Goal: Task Accomplishment & Management: Manage account settings

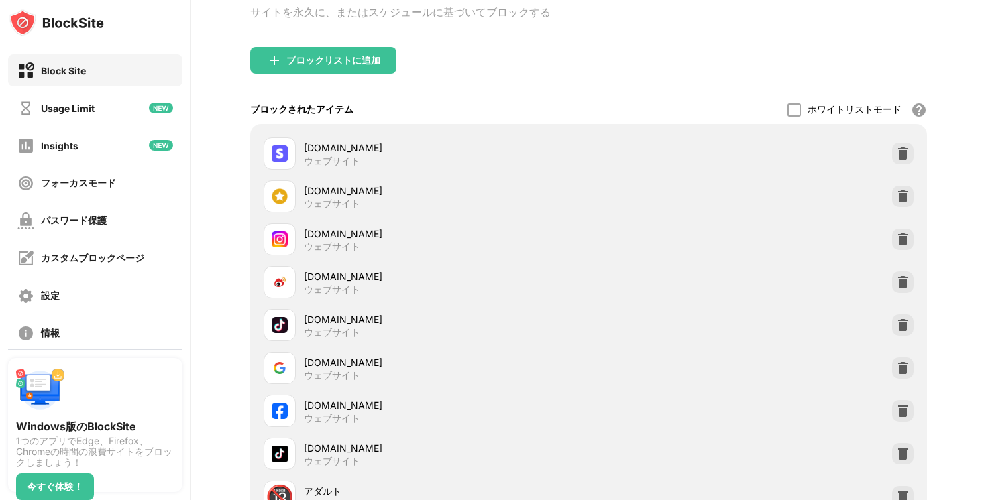
scroll to position [252, 0]
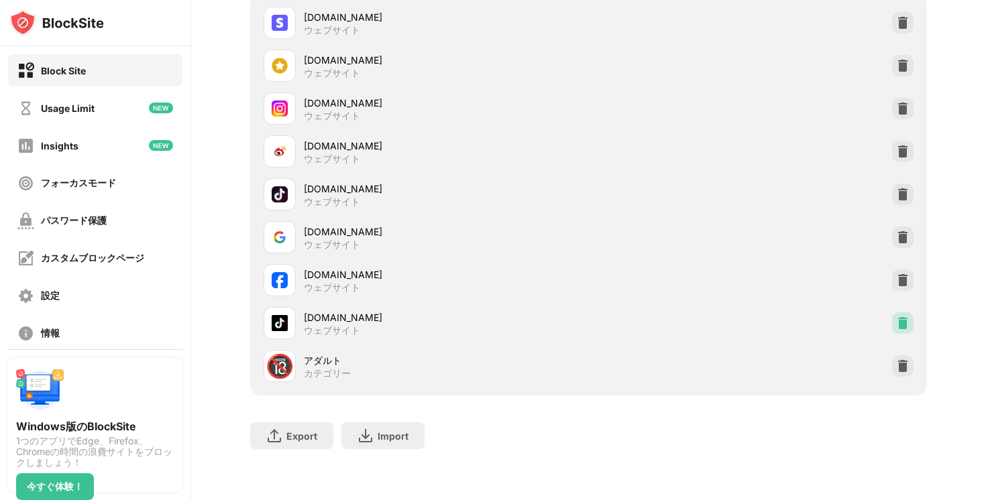
click at [912, 328] on div at bounding box center [902, 323] width 21 height 21
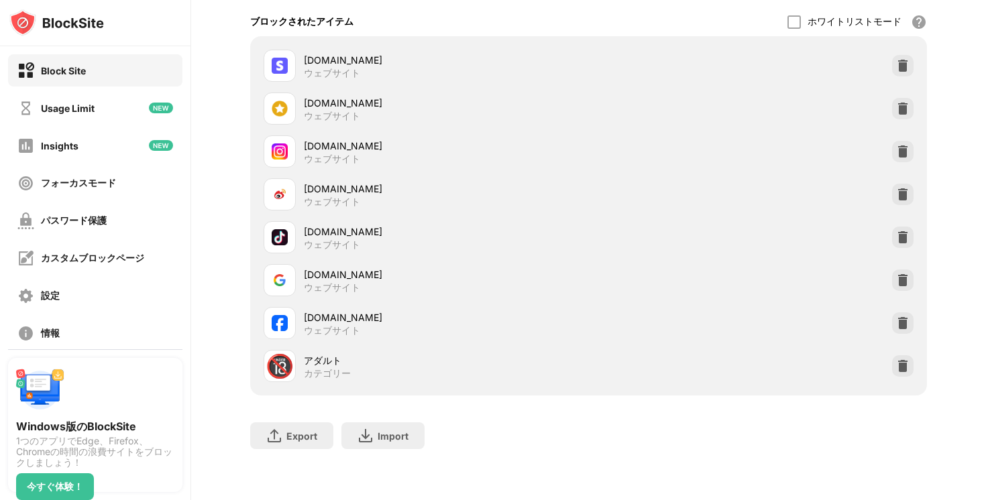
scroll to position [123, 0]
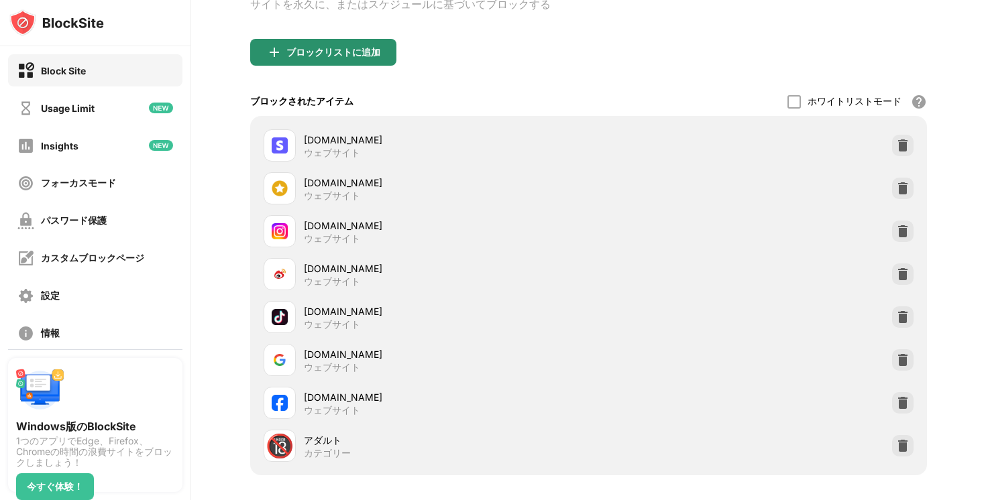
click at [374, 64] on div "ブロックリストに追加" at bounding box center [323, 52] width 146 height 27
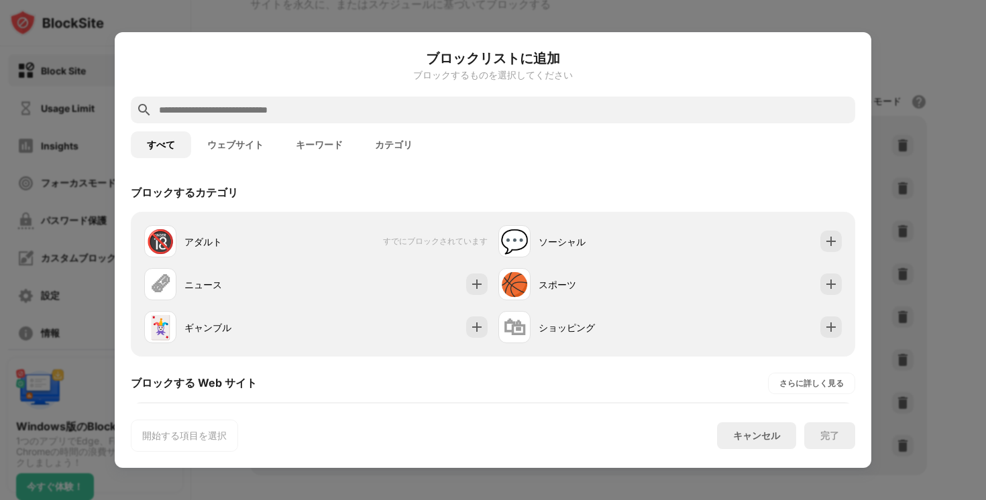
click at [356, 117] on input "text" at bounding box center [504, 110] width 692 height 16
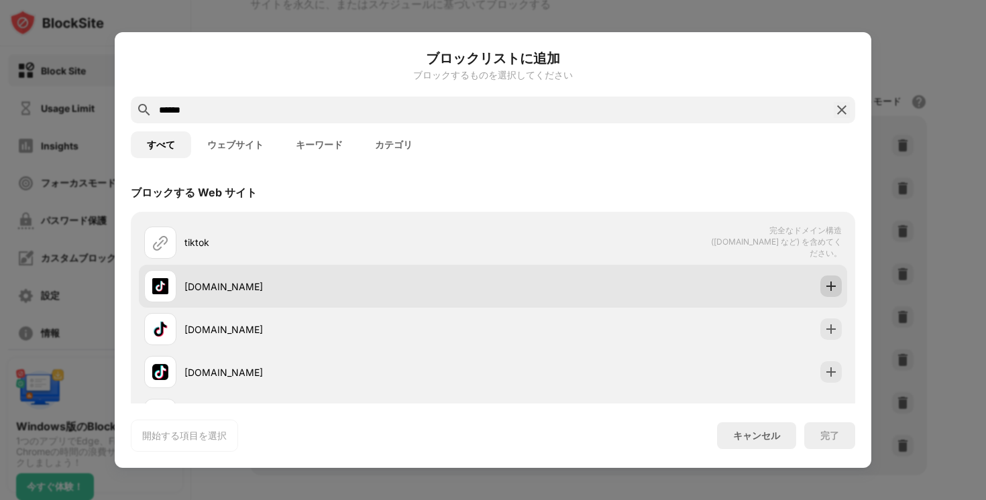
type input "******"
click at [833, 280] on img at bounding box center [830, 286] width 13 height 13
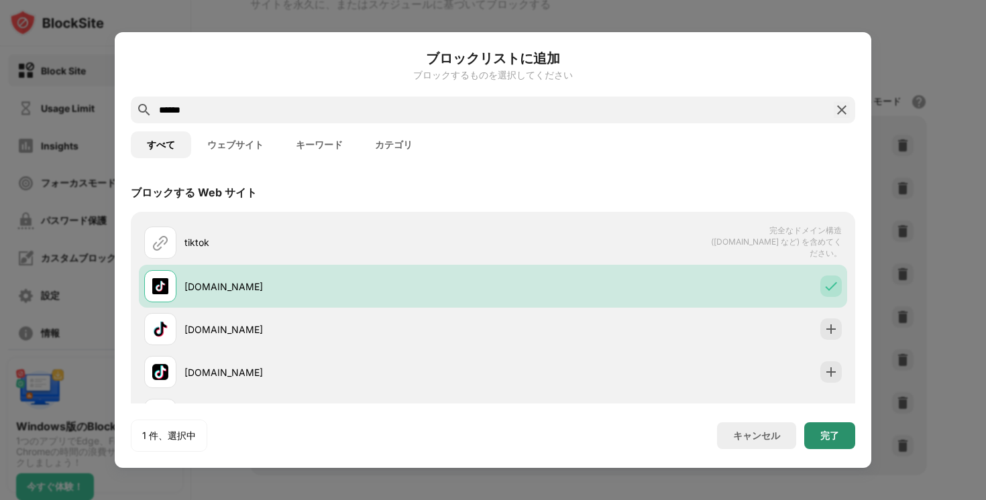
click at [836, 445] on div "完了" at bounding box center [829, 436] width 51 height 27
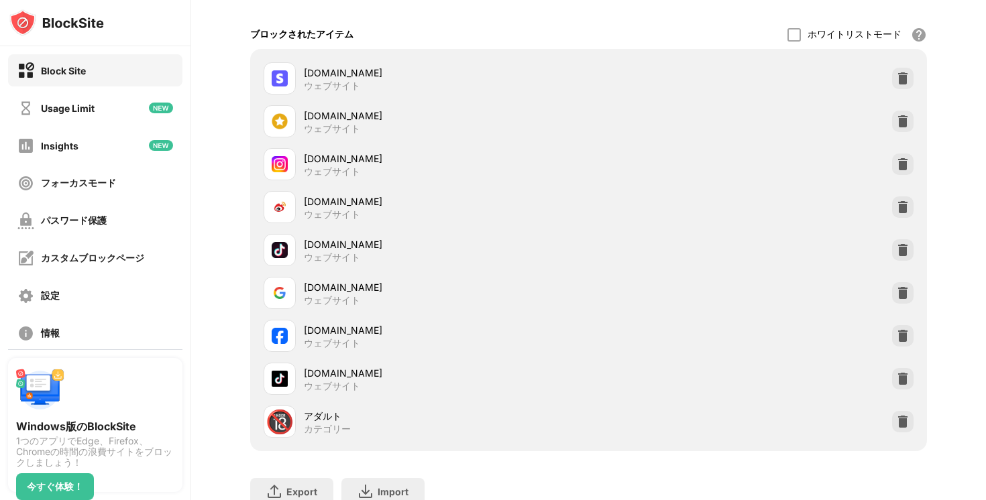
scroll to position [203, 0]
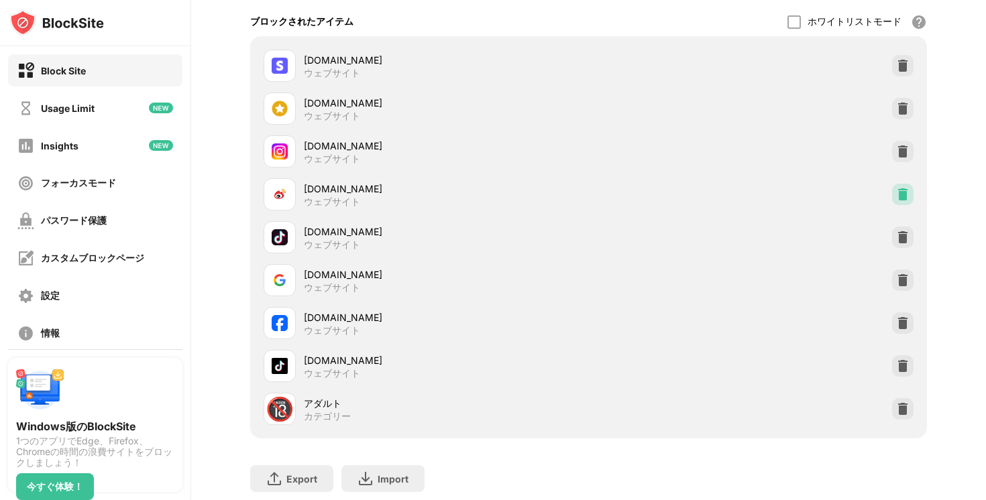
click at [908, 197] on img at bounding box center [902, 194] width 13 height 13
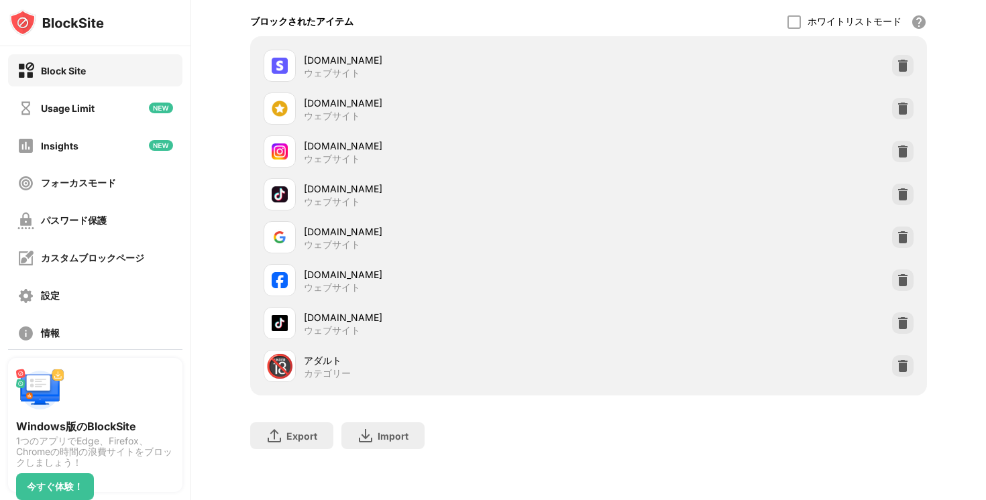
scroll to position [0, 0]
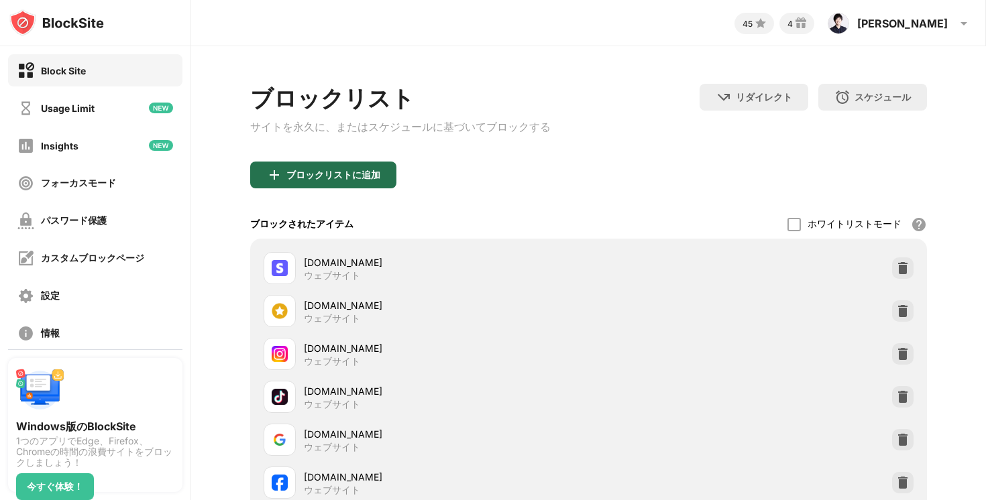
click at [303, 180] on div "ブロックリストに追加" at bounding box center [333, 175] width 94 height 11
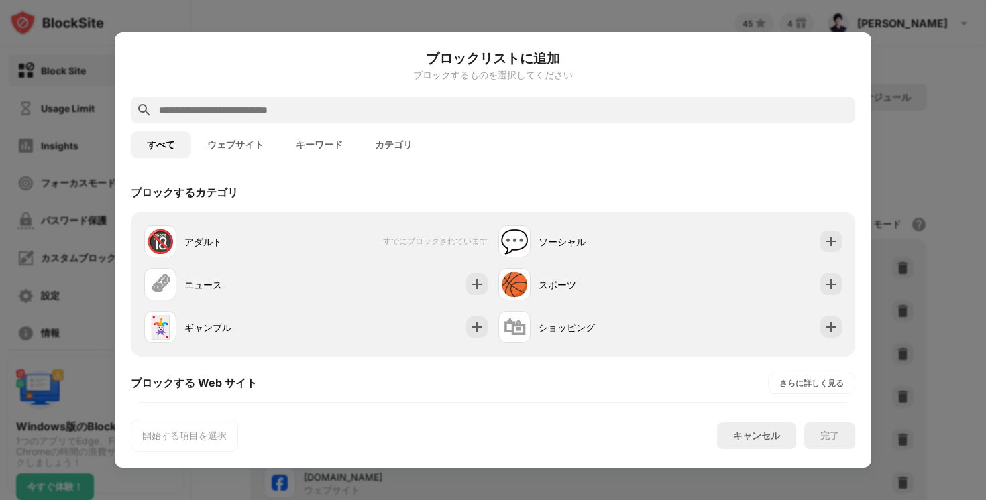
click at [303, 114] on input "text" at bounding box center [504, 110] width 692 height 16
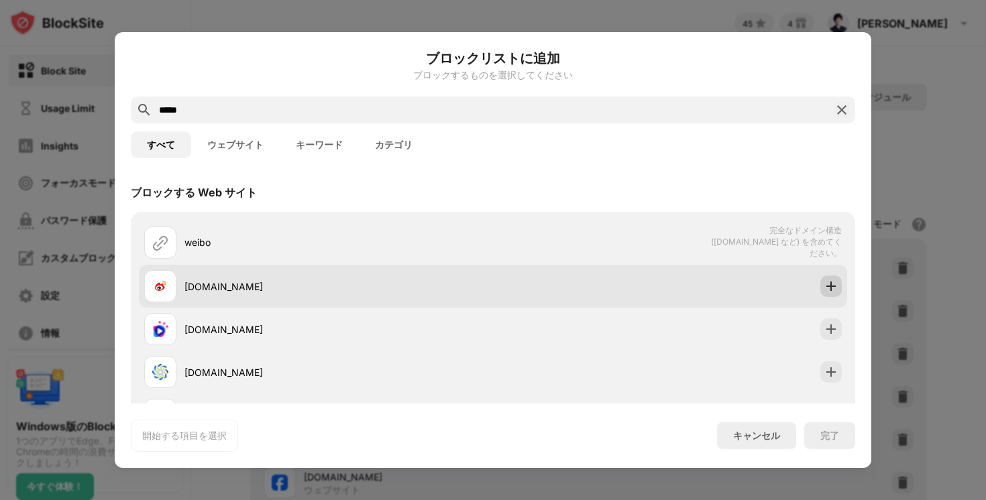
type input "*****"
click at [832, 276] on div at bounding box center [830, 286] width 21 height 21
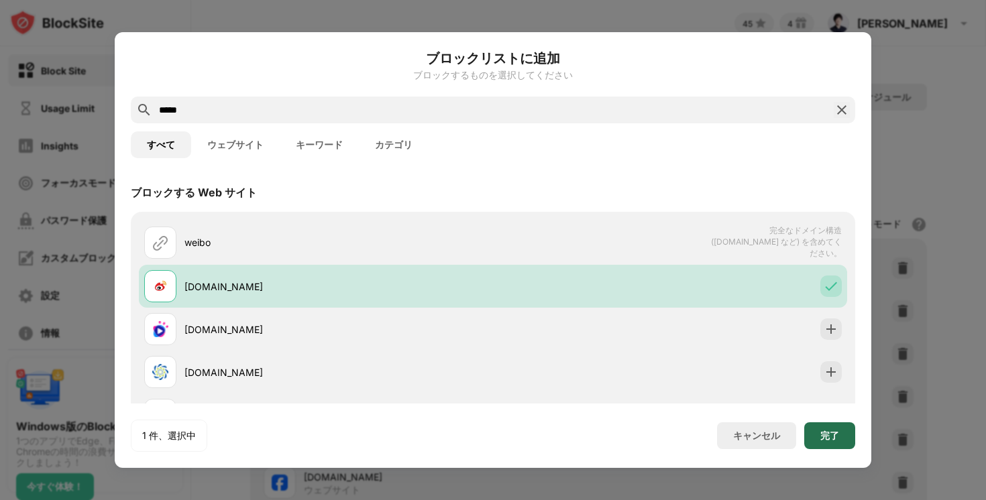
click at [820, 431] on div "完了" at bounding box center [829, 436] width 19 height 11
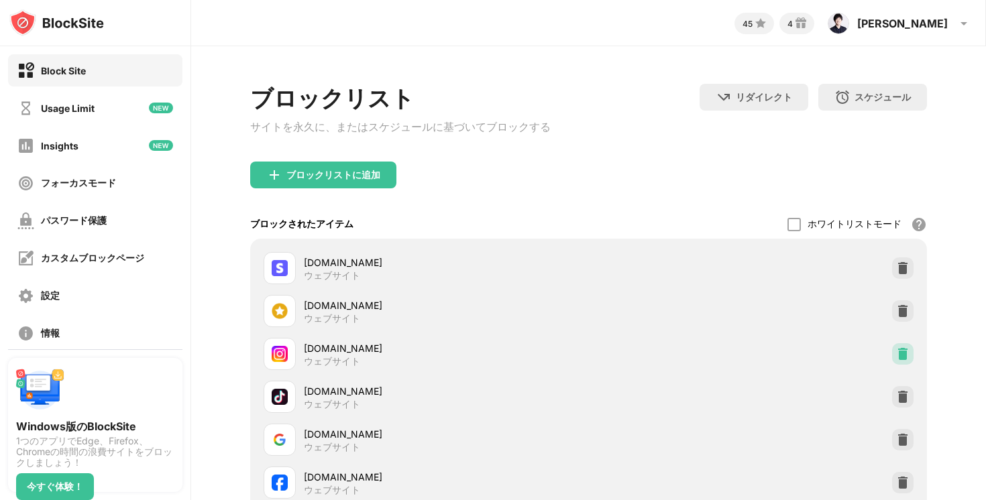
click at [907, 350] on div at bounding box center [902, 353] width 21 height 21
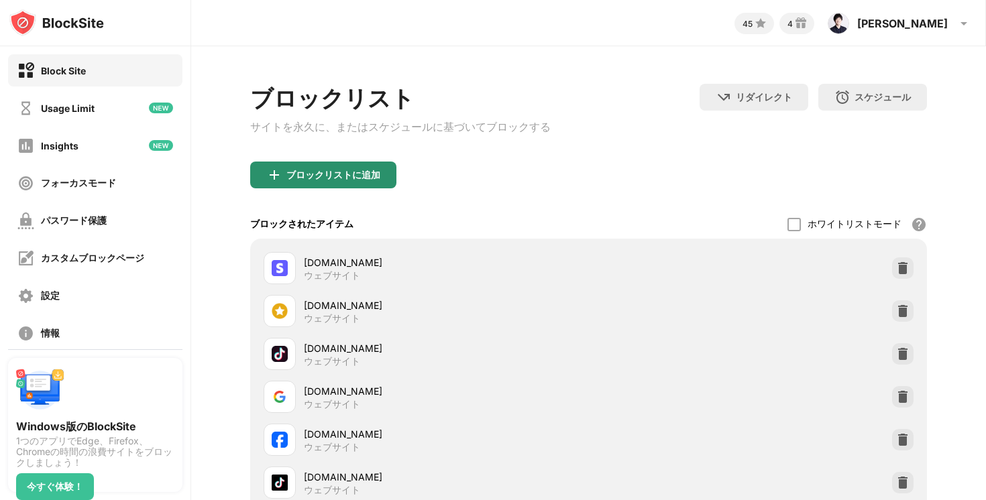
click at [301, 186] on div "ブロックリストに追加" at bounding box center [323, 175] width 146 height 27
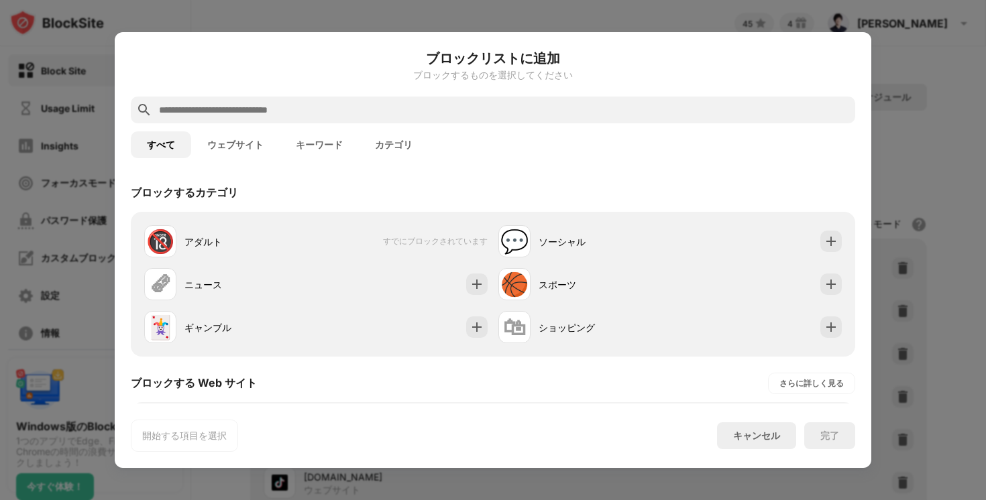
click at [337, 111] on input "text" at bounding box center [504, 110] width 692 height 16
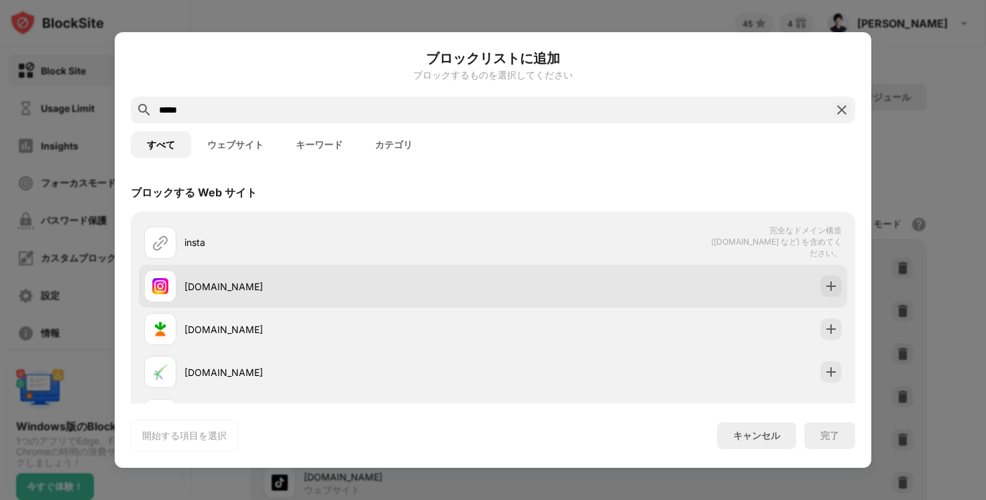
type input "*****"
click at [828, 282] on img at bounding box center [830, 286] width 13 height 13
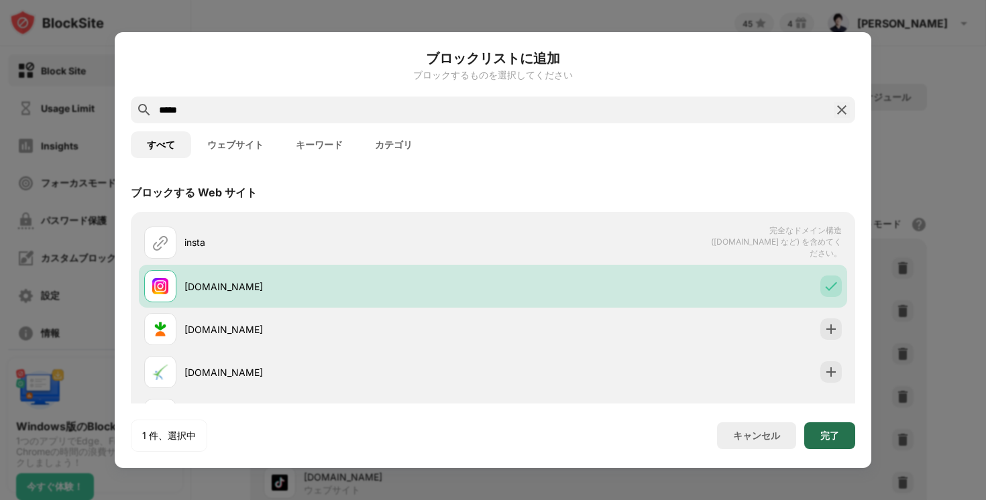
click at [835, 437] on div "完了" at bounding box center [829, 436] width 19 height 11
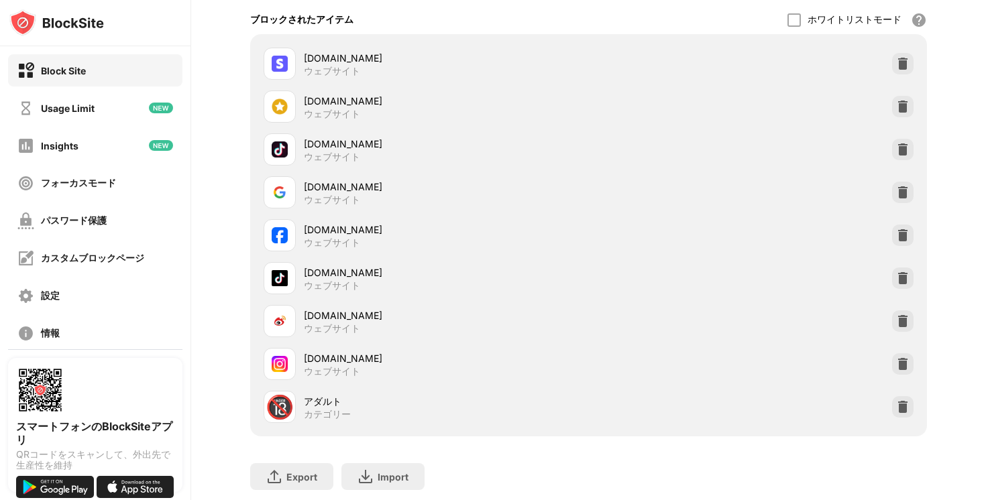
scroll to position [252, 0]
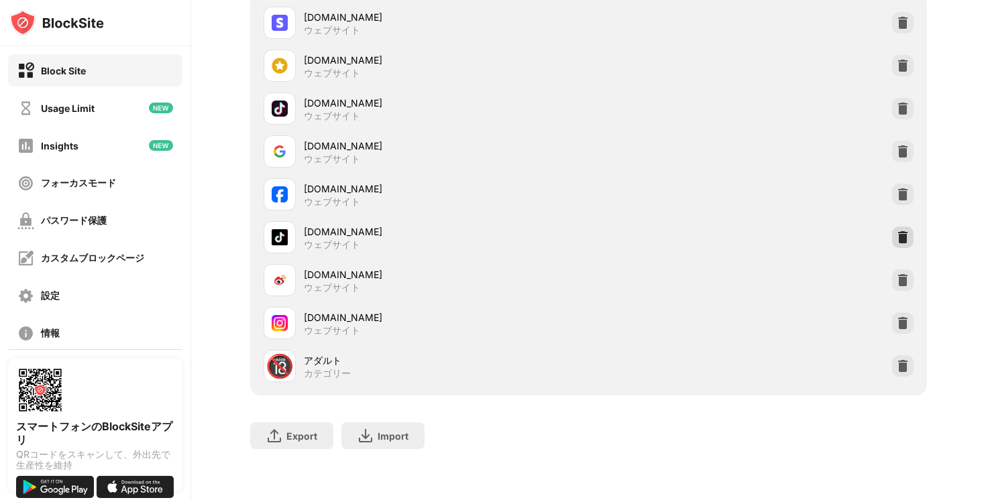
click at [906, 237] on img at bounding box center [902, 237] width 13 height 13
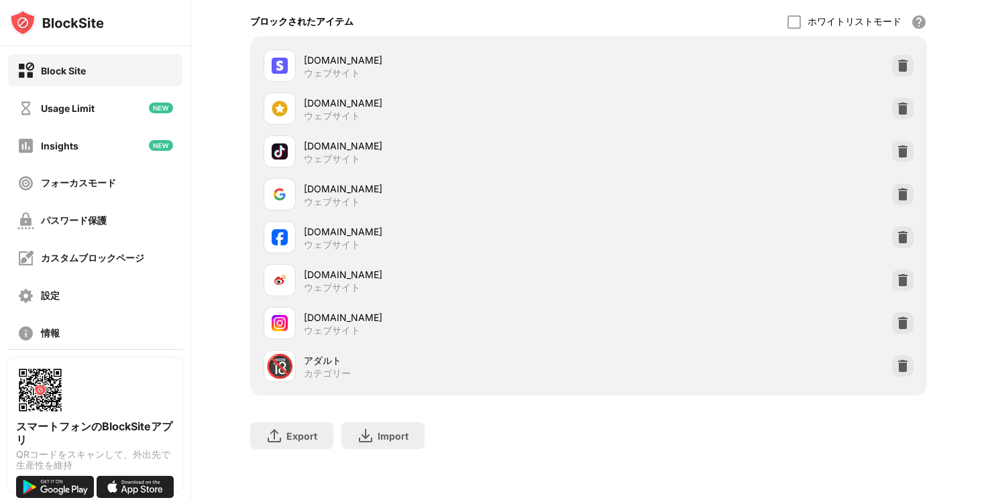
scroll to position [83, 0]
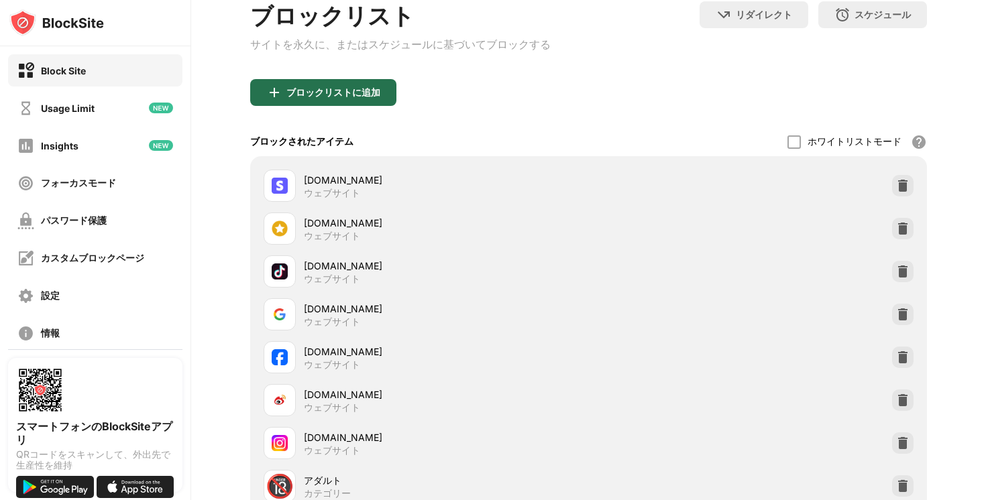
click at [339, 91] on div "ブロックリストに追加" at bounding box center [323, 92] width 146 height 27
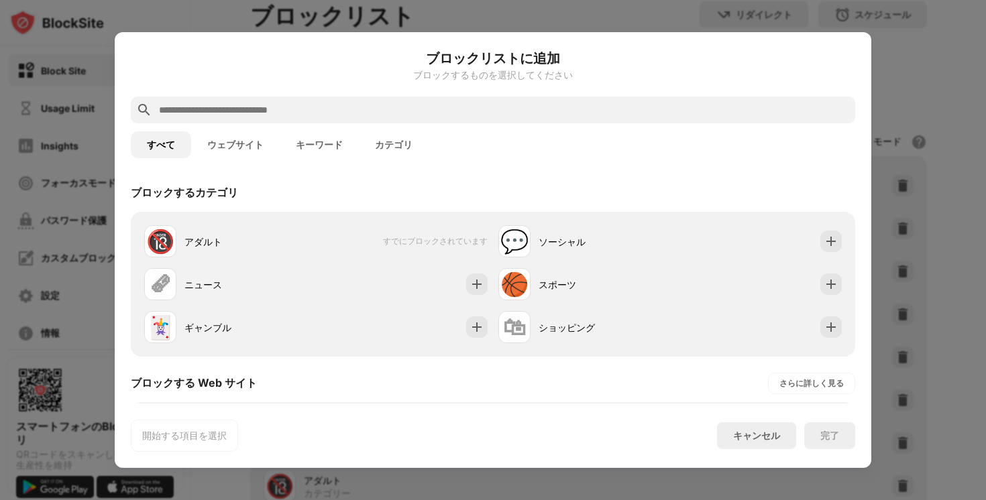
click at [360, 111] on input "text" at bounding box center [504, 110] width 692 height 16
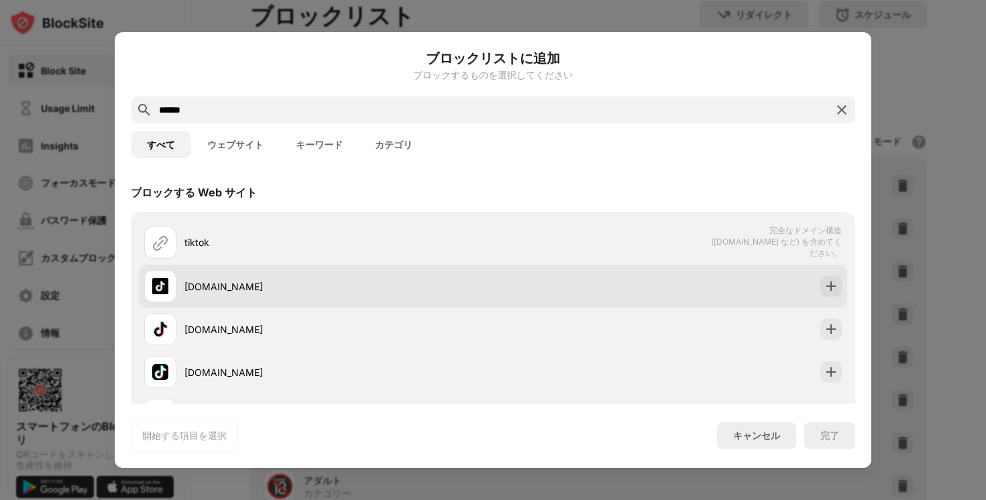
type input "******"
click at [832, 282] on img at bounding box center [830, 286] width 13 height 13
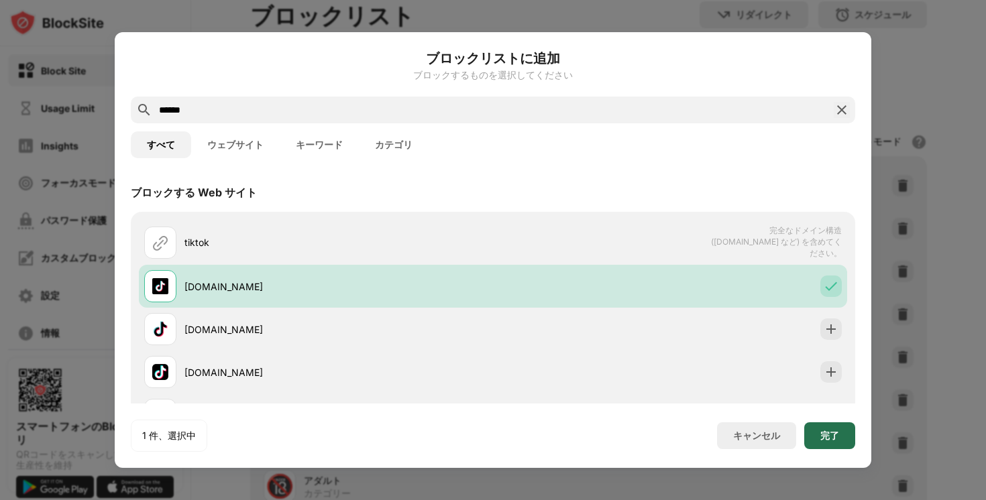
click at [830, 429] on div "完了" at bounding box center [829, 436] width 51 height 27
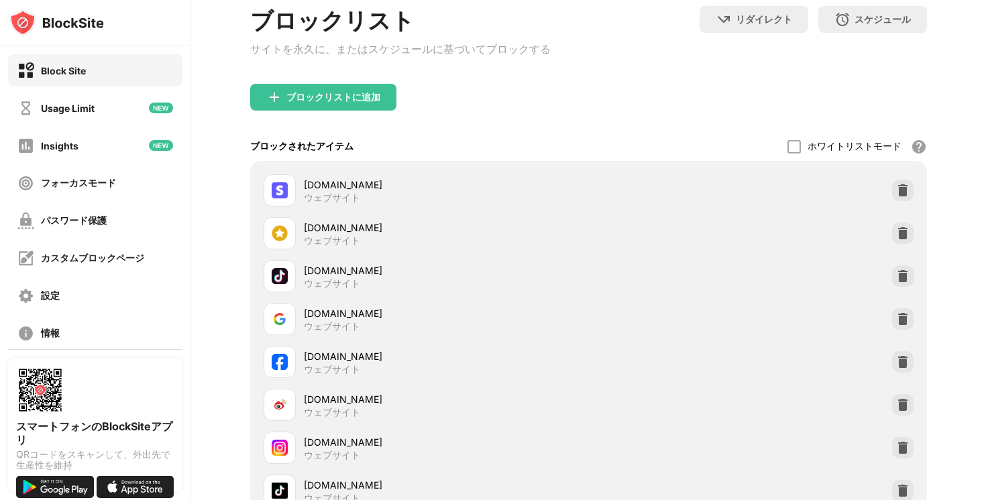
scroll to position [78, 0]
click at [912, 366] on div at bounding box center [902, 361] width 21 height 21
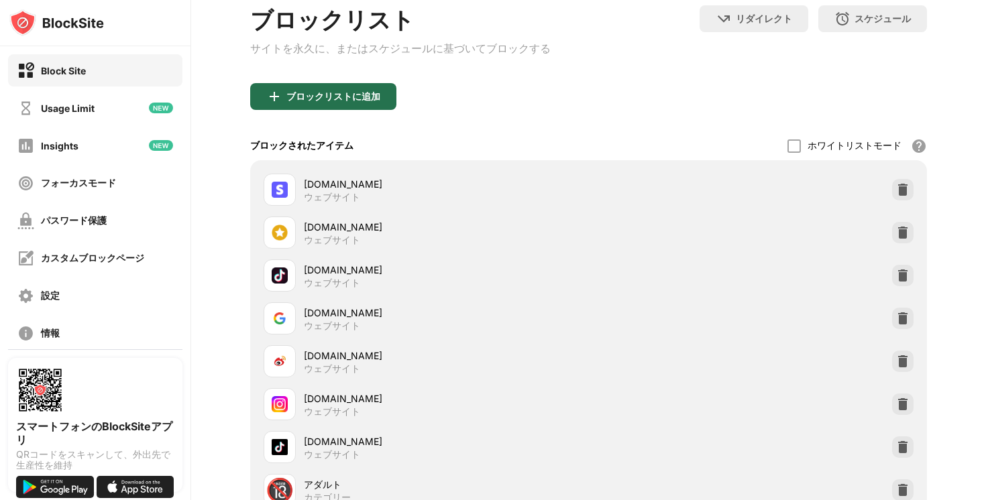
click at [345, 94] on div "ブロックリストに追加" at bounding box center [323, 96] width 146 height 27
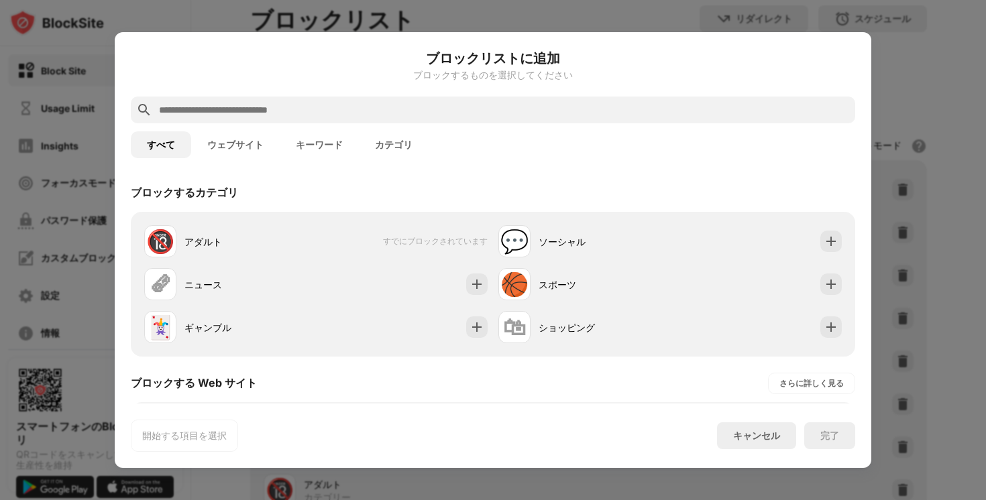
click at [334, 113] on input "text" at bounding box center [504, 110] width 692 height 16
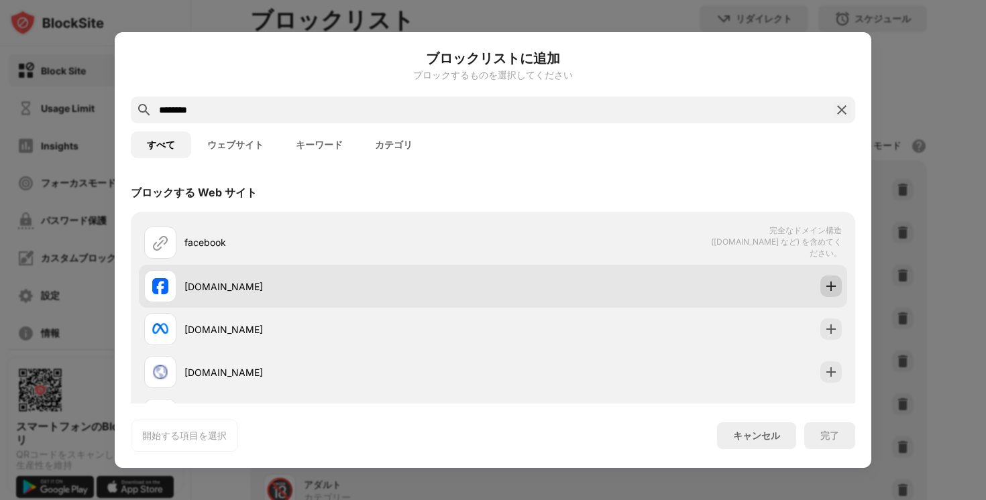
type input "********"
click at [822, 281] on div at bounding box center [830, 286] width 21 height 21
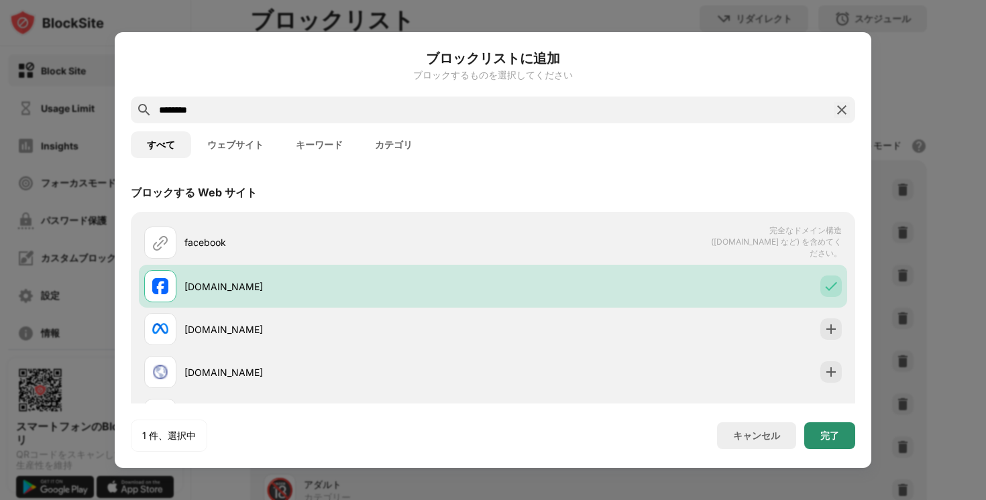
click at [834, 428] on div "完了" at bounding box center [829, 436] width 51 height 27
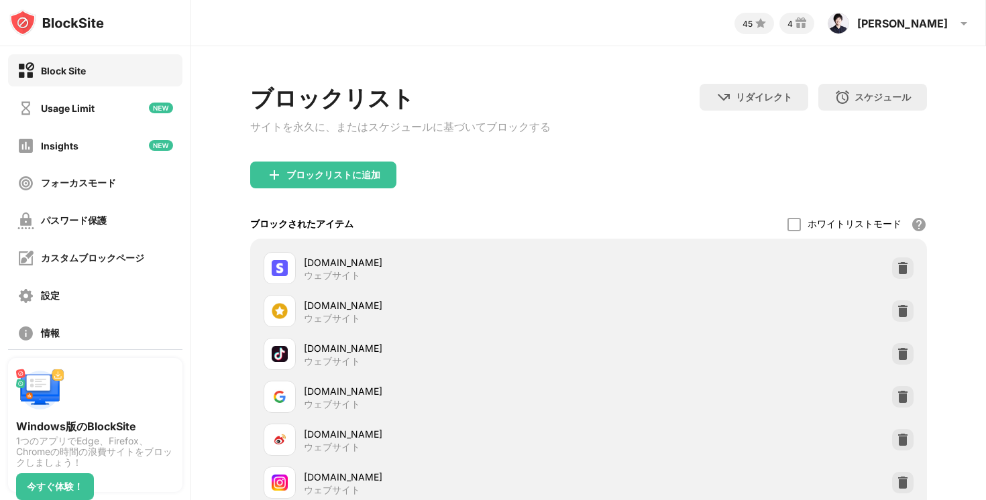
scroll to position [252, 0]
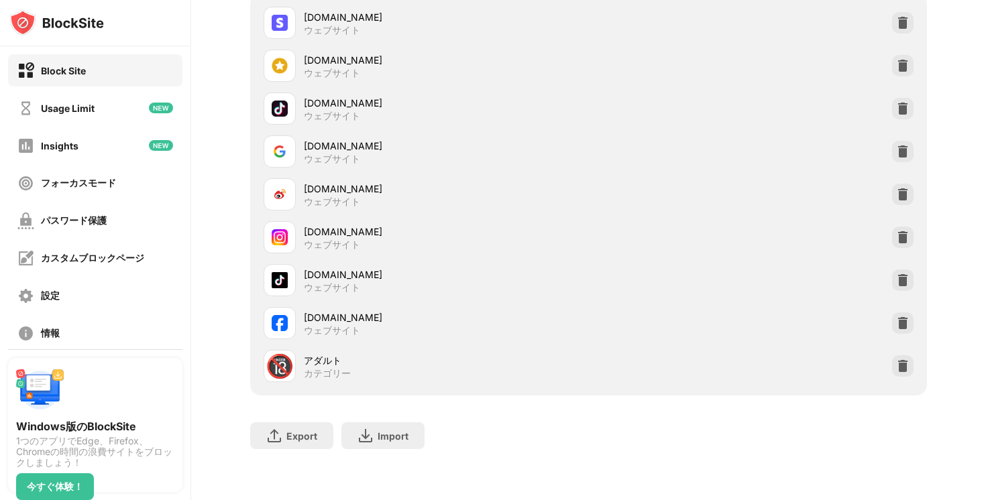
click at [895, 333] on div at bounding box center [902, 323] width 21 height 21
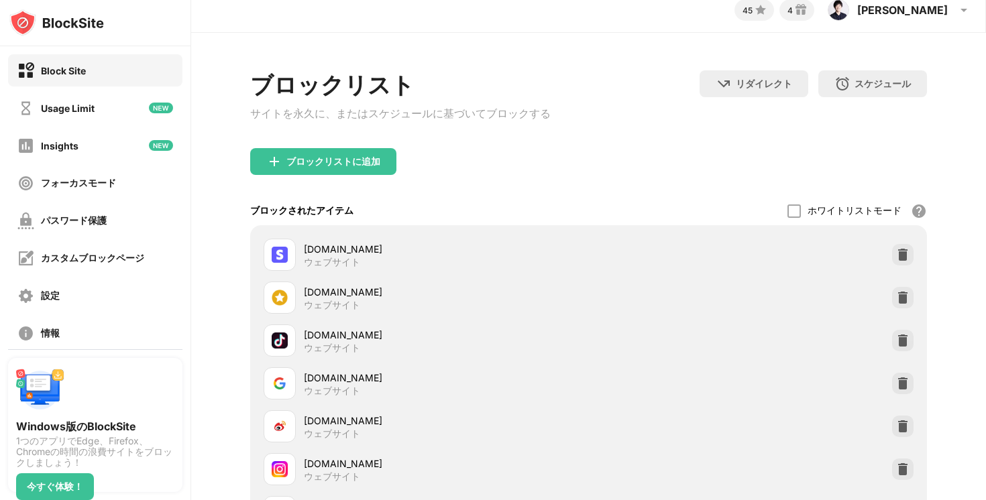
scroll to position [0, 0]
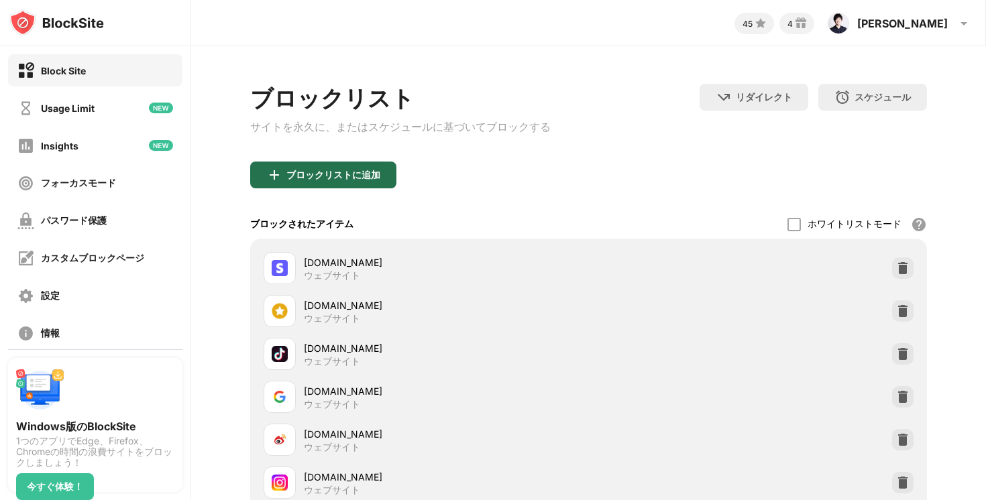
click at [349, 180] on div "ブロックリストに追加" at bounding box center [333, 175] width 94 height 11
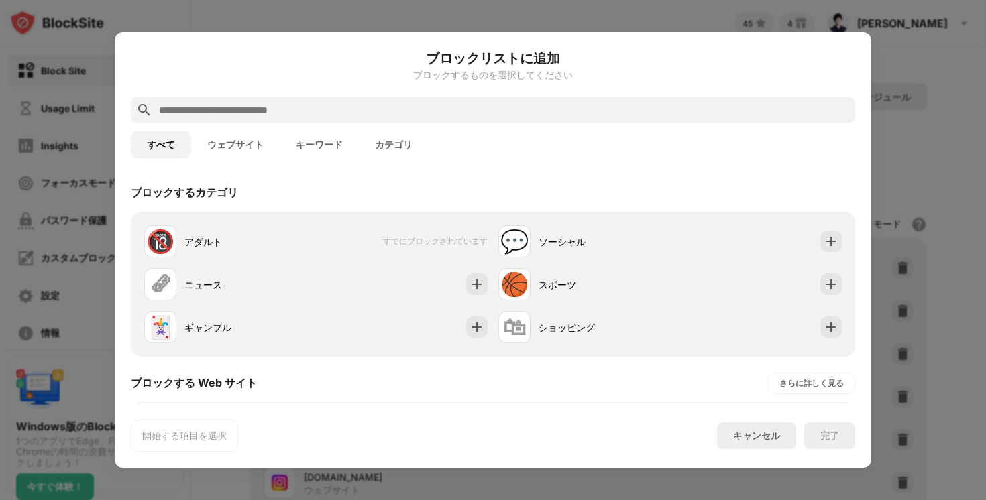
click at [349, 107] on input "text" at bounding box center [504, 110] width 692 height 16
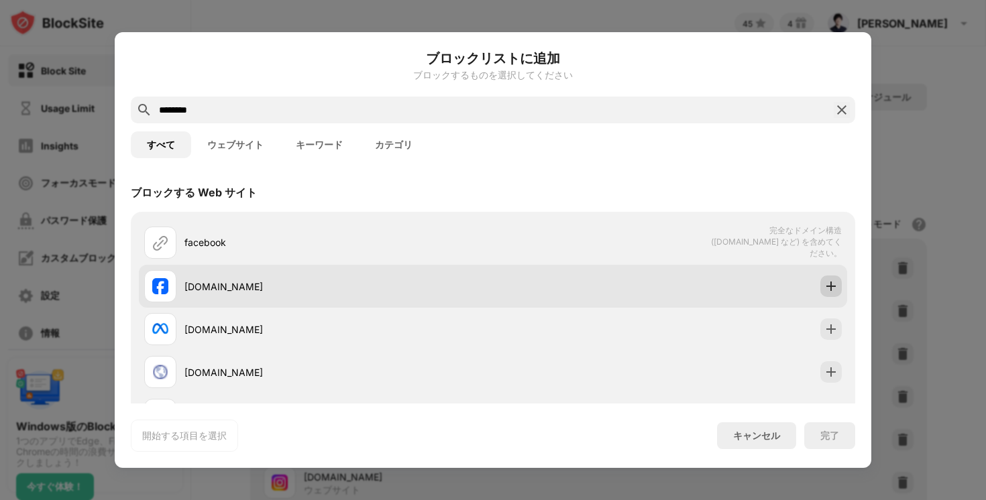
type input "********"
click at [827, 286] on img at bounding box center [830, 286] width 13 height 13
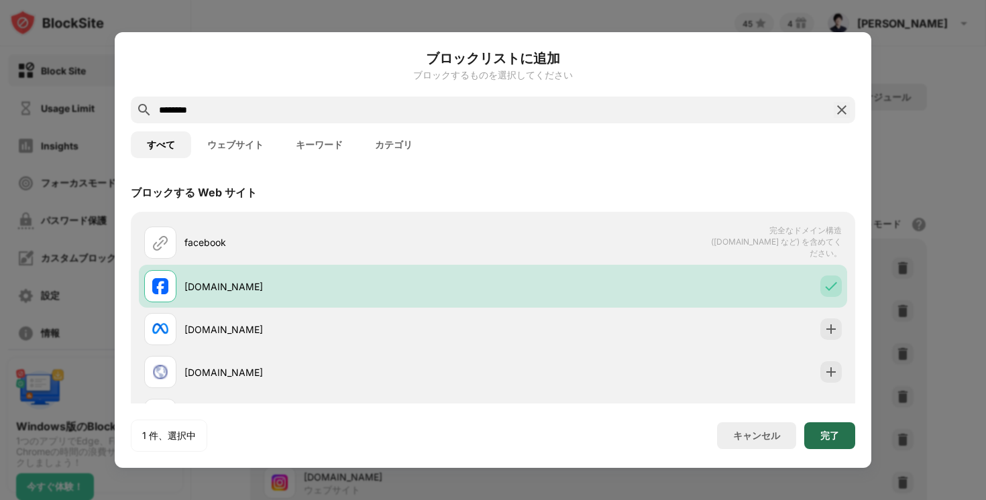
click at [828, 433] on div "完了" at bounding box center [829, 436] width 19 height 11
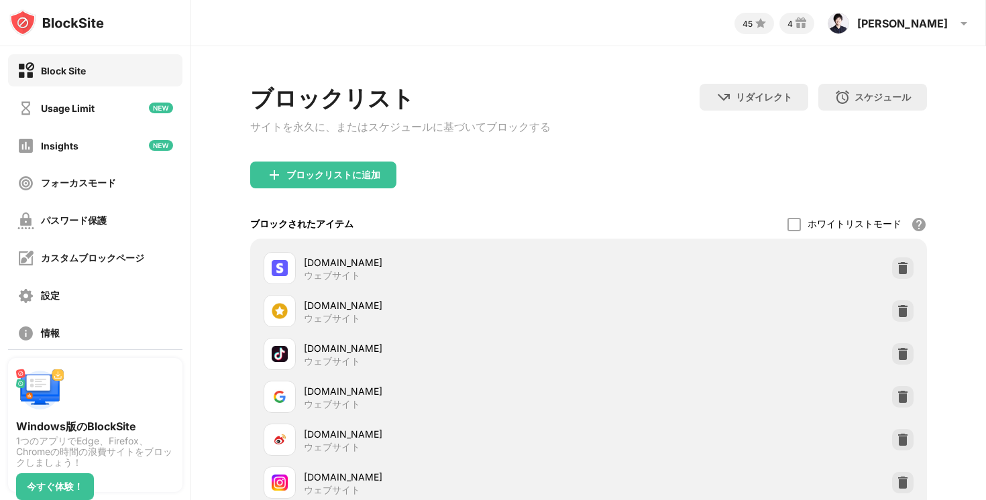
scroll to position [252, 0]
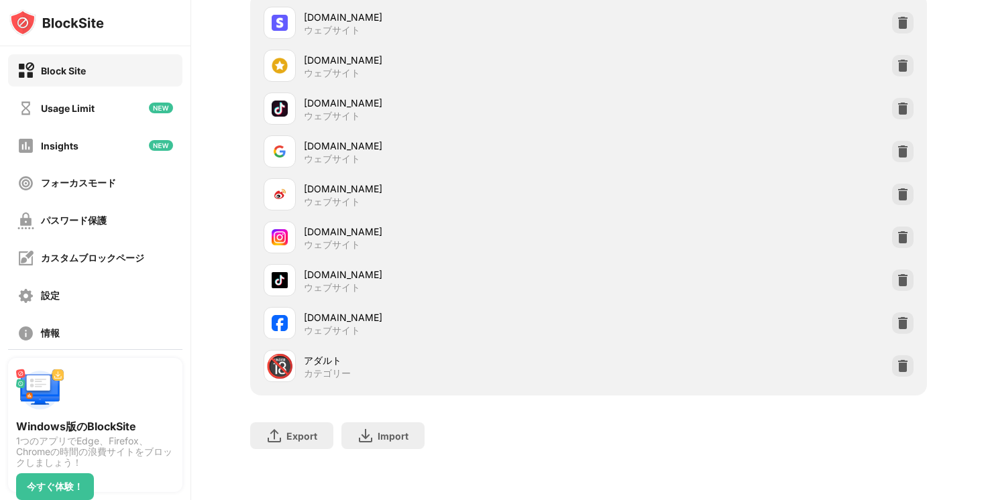
click at [915, 283] on div "tiktok.com ウェブサイト" at bounding box center [588, 280] width 661 height 43
click at [910, 272] on div at bounding box center [902, 280] width 21 height 21
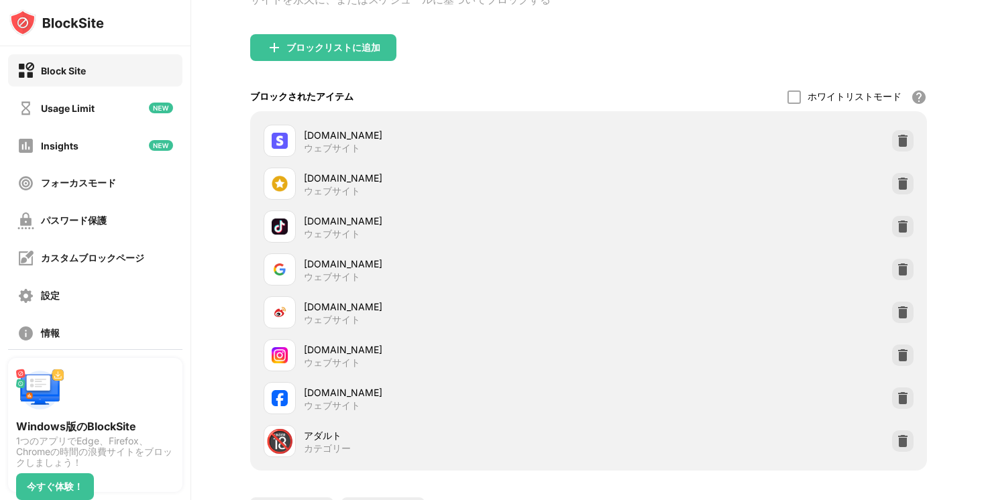
scroll to position [0, 0]
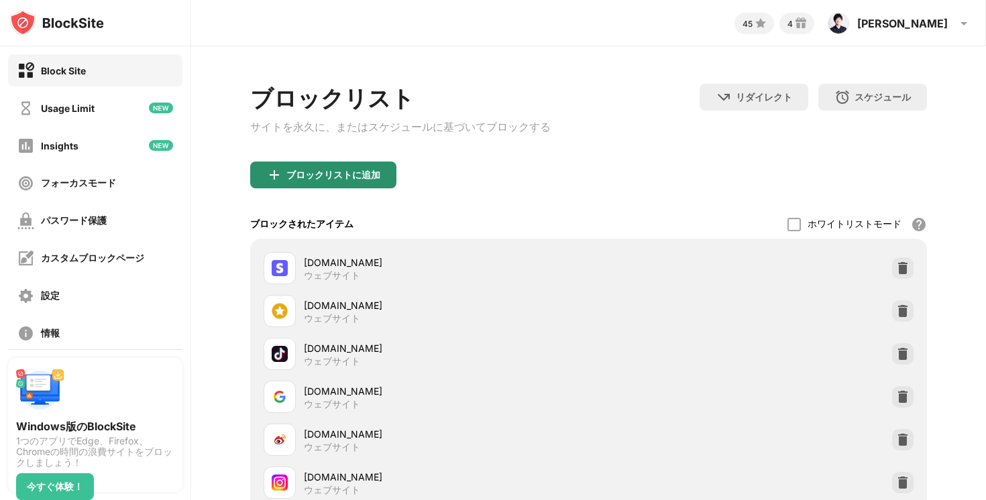
click at [311, 174] on div "ブロックリストに追加" at bounding box center [333, 175] width 94 height 11
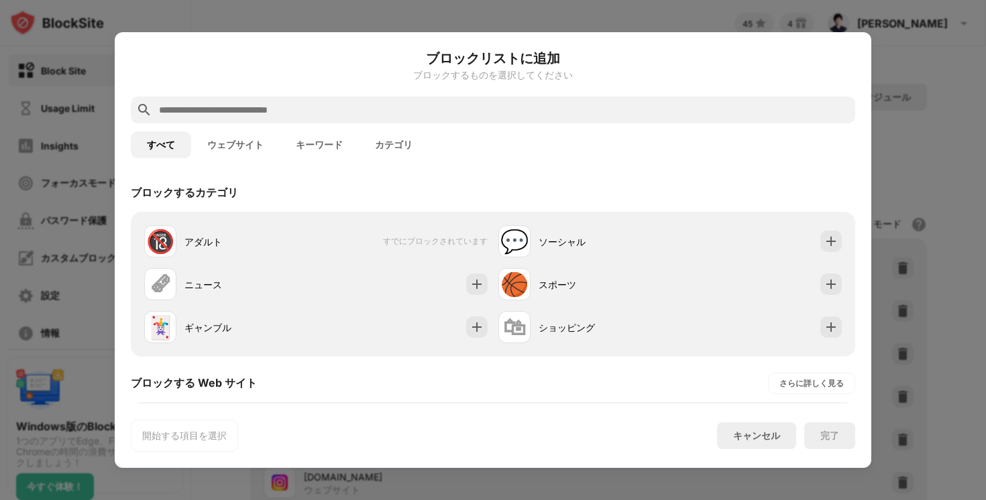
click at [300, 115] on input "text" at bounding box center [504, 110] width 692 height 16
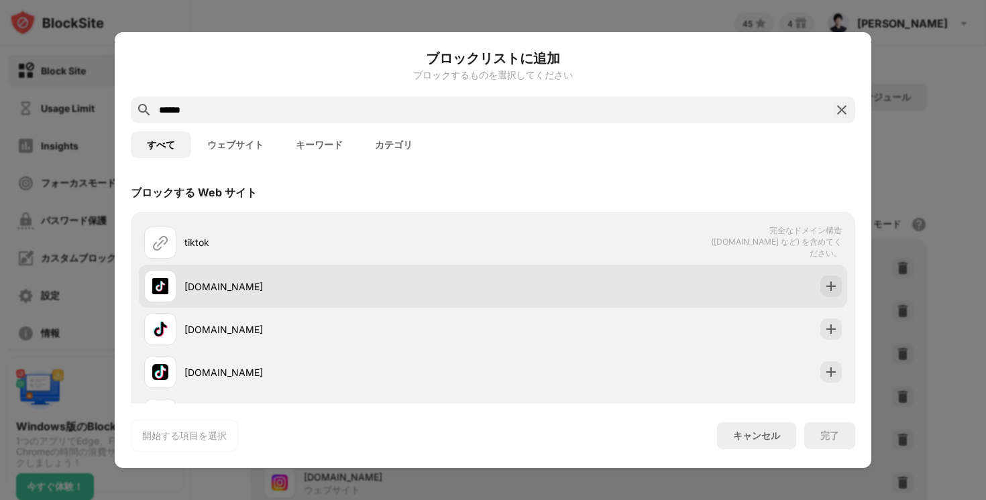
type input "******"
click at [820, 278] on div at bounding box center [830, 286] width 21 height 21
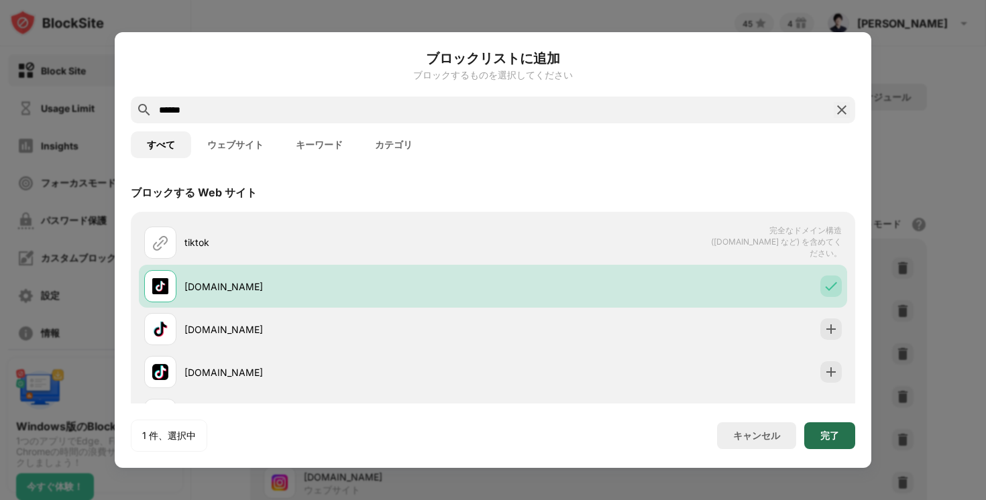
click at [827, 429] on div "完了" at bounding box center [829, 436] width 51 height 27
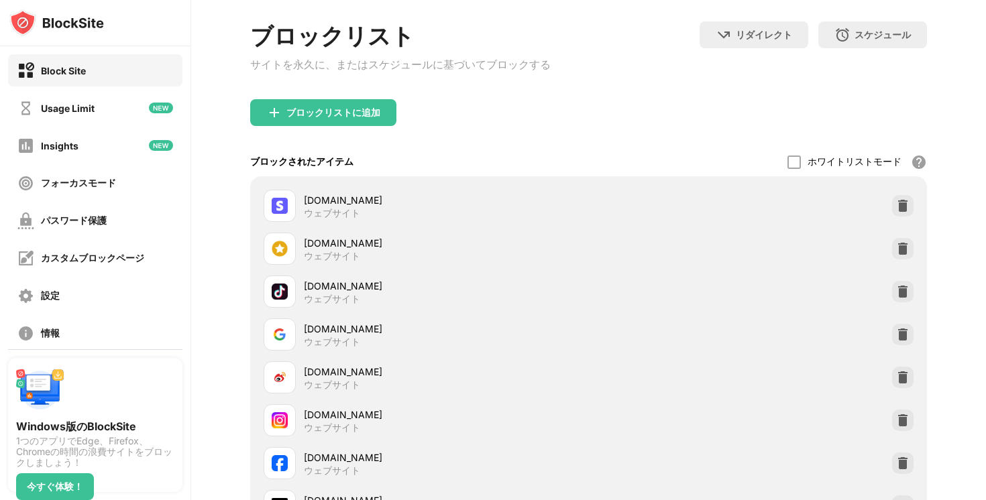
scroll to position [160, 0]
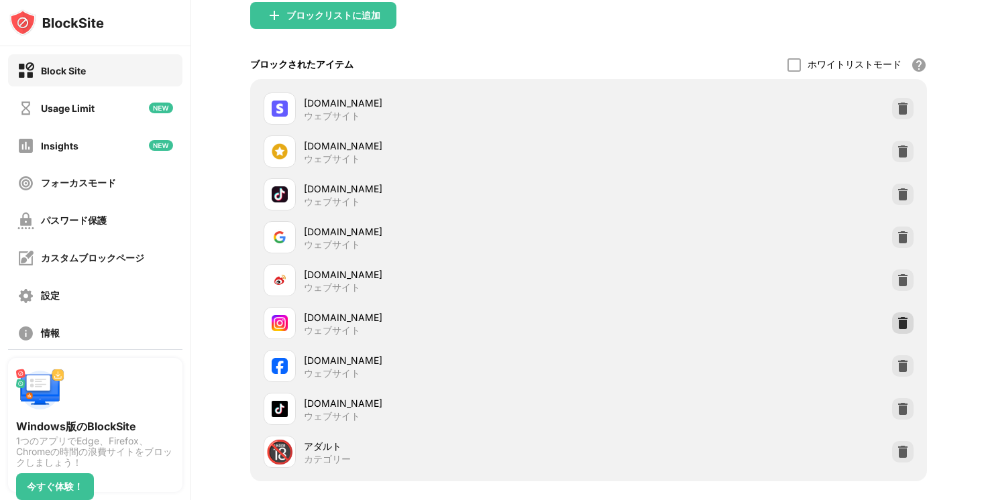
click at [900, 326] on img at bounding box center [902, 323] width 13 height 13
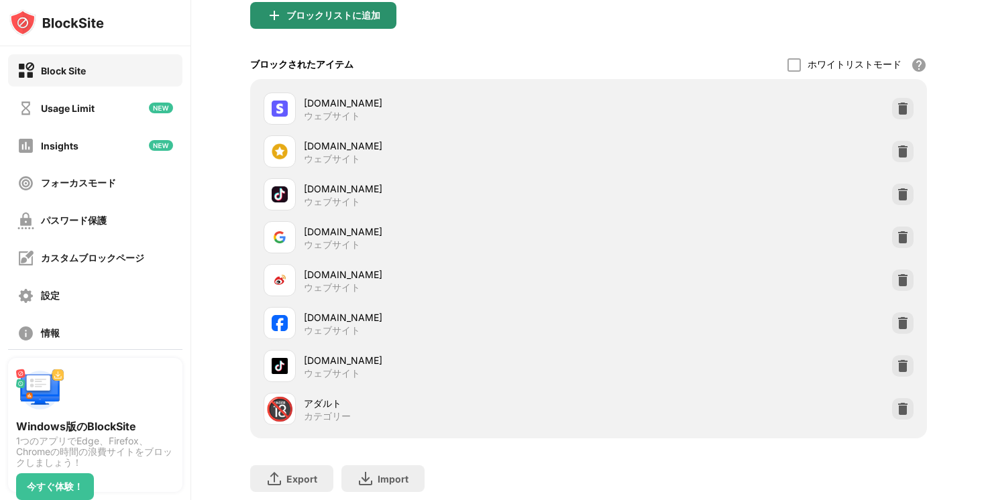
click at [311, 21] on div "ブロックリストに追加" at bounding box center [333, 15] width 94 height 11
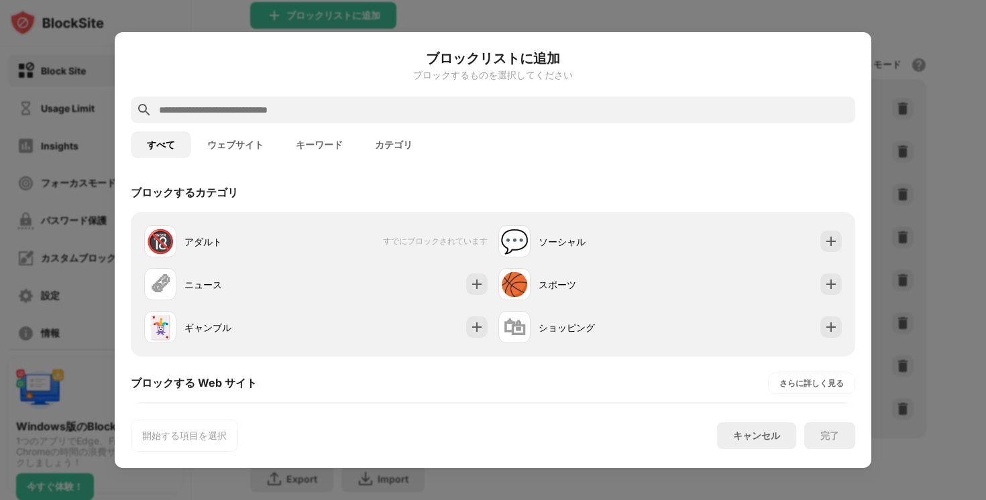
click at [324, 114] on input "text" at bounding box center [504, 110] width 692 height 16
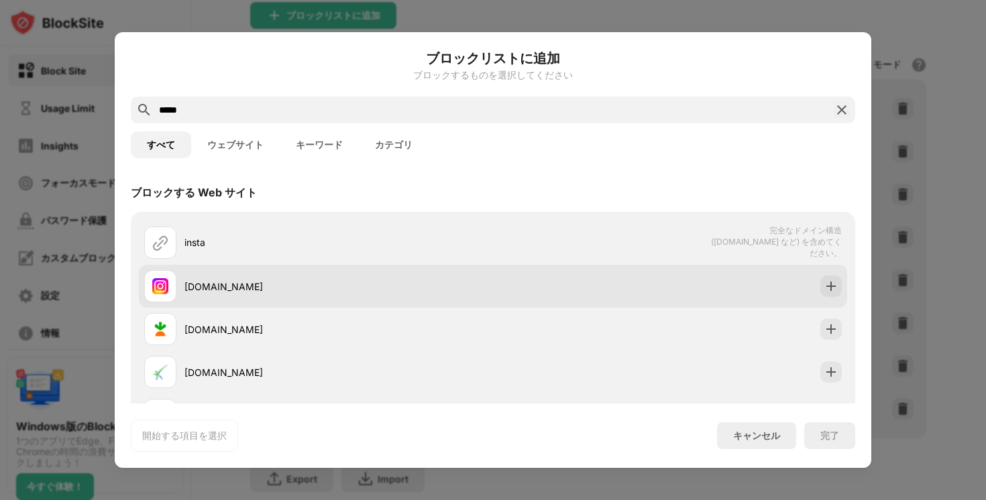
type input "*****"
click at [830, 276] on div at bounding box center [830, 286] width 21 height 21
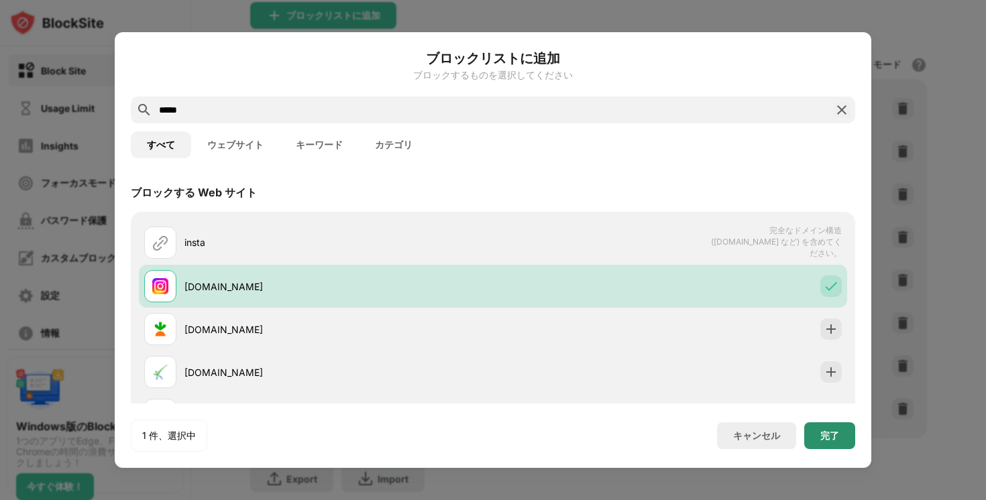
click at [822, 431] on div "完了" at bounding box center [829, 436] width 19 height 11
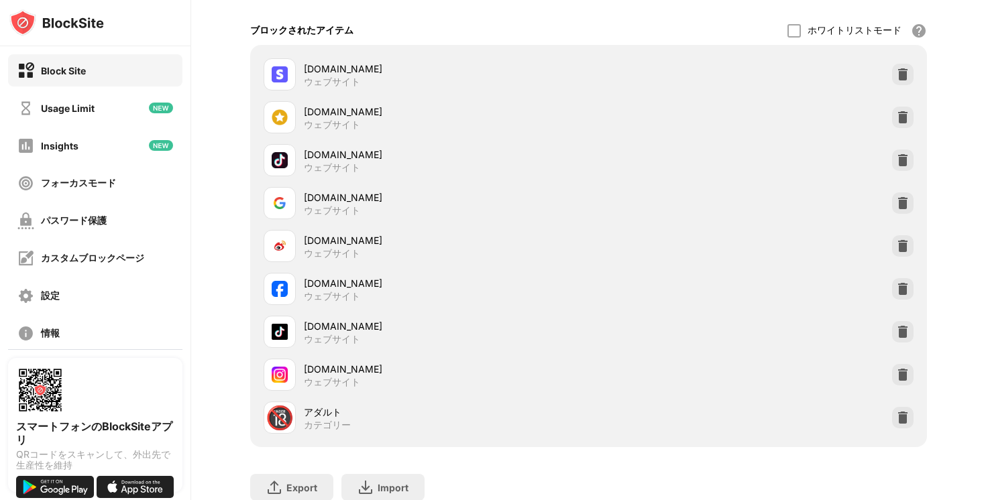
scroll to position [252, 0]
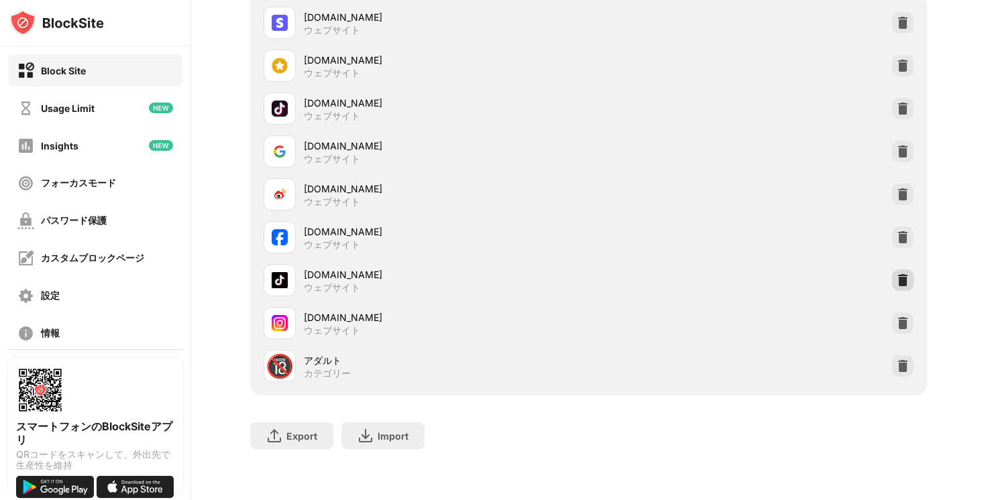
click at [893, 282] on div at bounding box center [902, 280] width 21 height 21
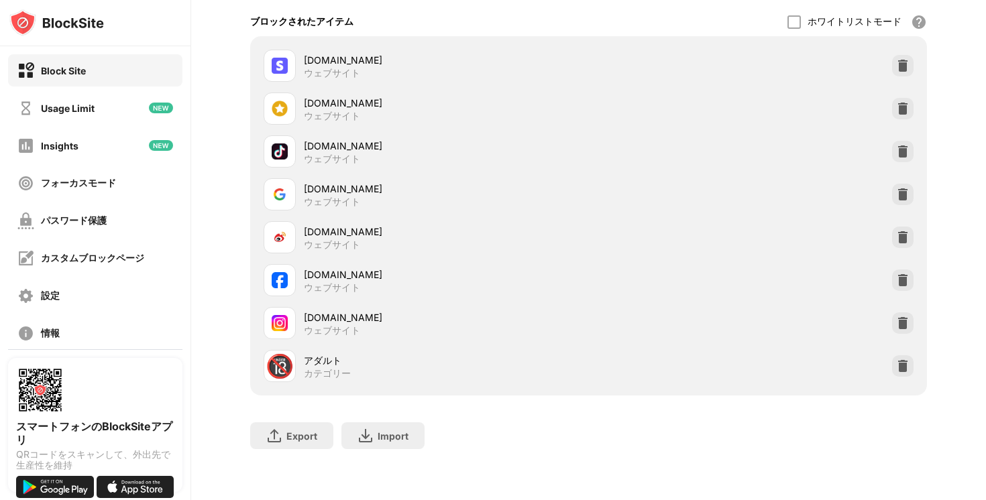
scroll to position [55, 0]
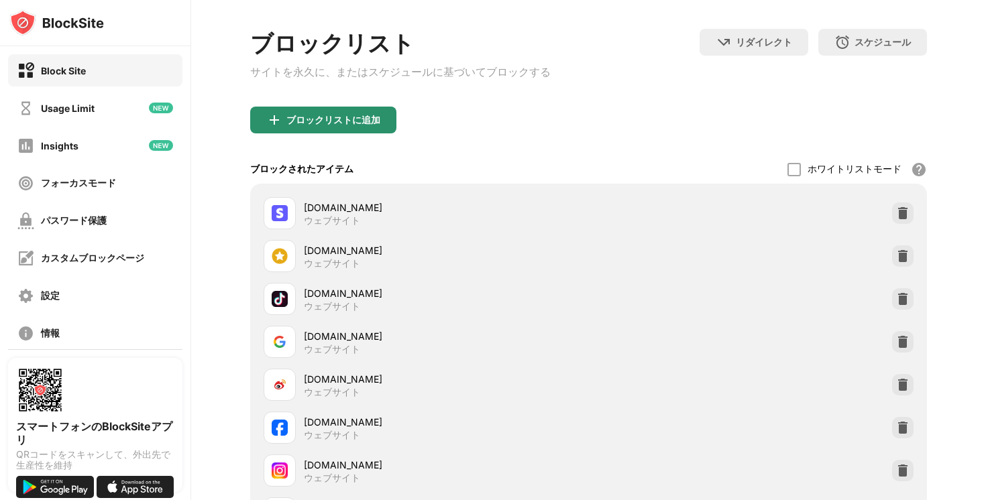
click at [347, 125] on div "ブロックリストに追加" at bounding box center [333, 120] width 94 height 11
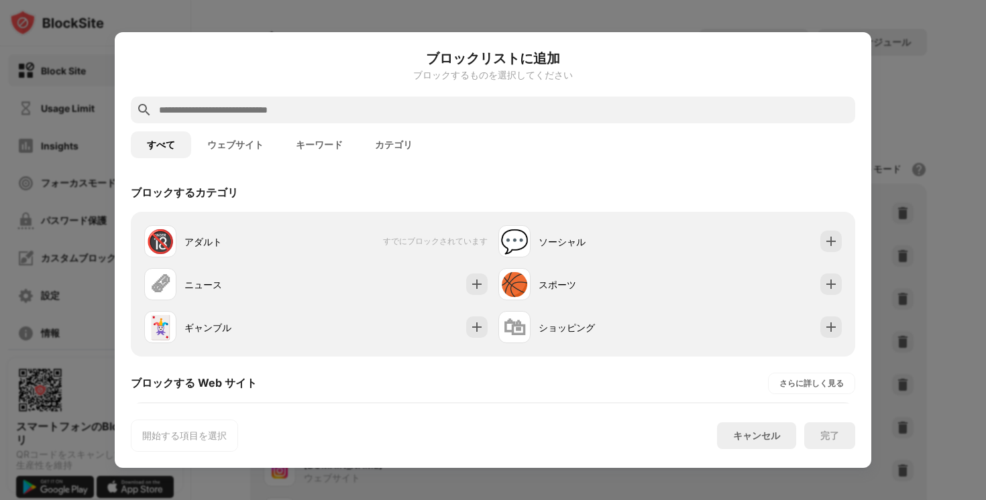
click at [360, 117] on input "text" at bounding box center [504, 110] width 692 height 16
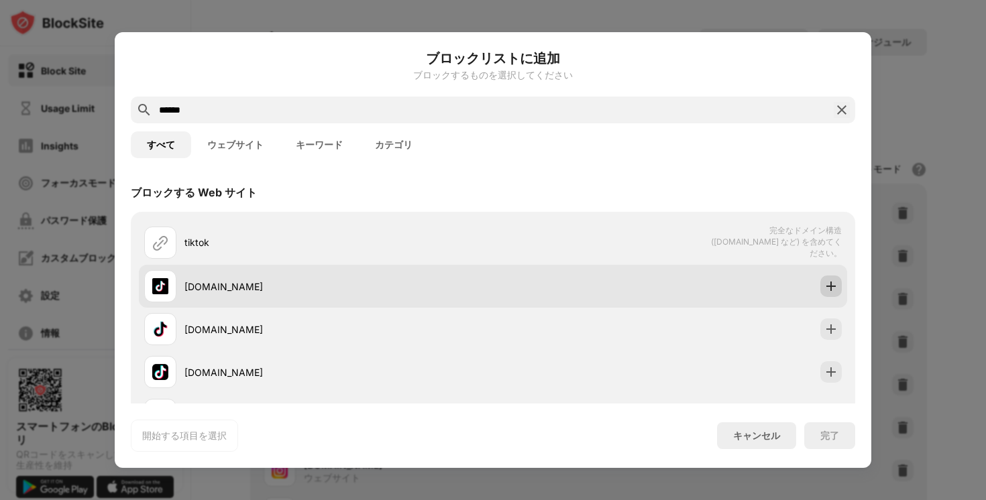
type input "******"
click at [834, 280] on img at bounding box center [830, 286] width 13 height 13
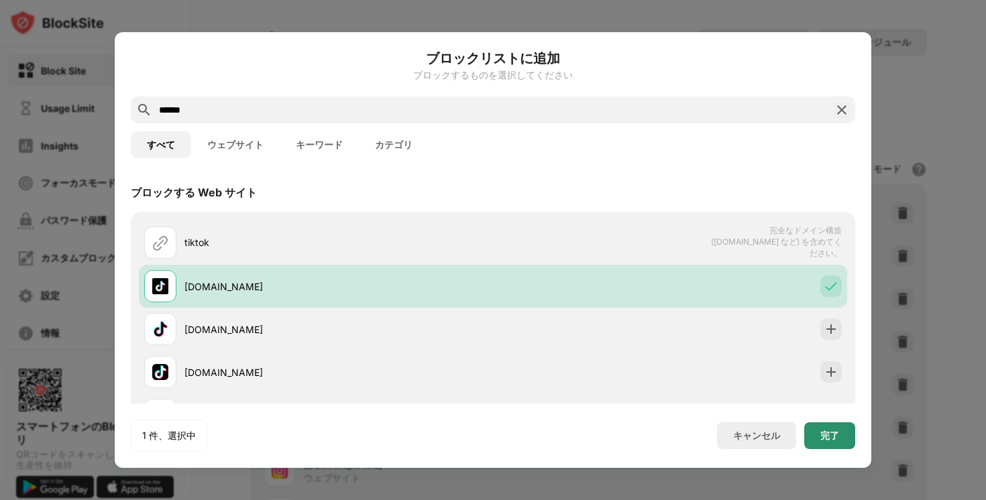
click at [839, 431] on div "完了" at bounding box center [829, 436] width 51 height 27
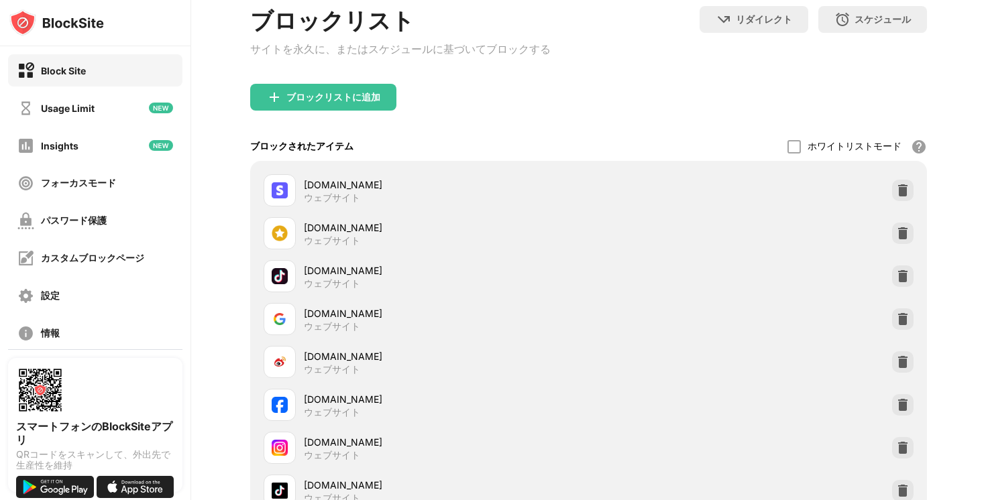
scroll to position [252, 0]
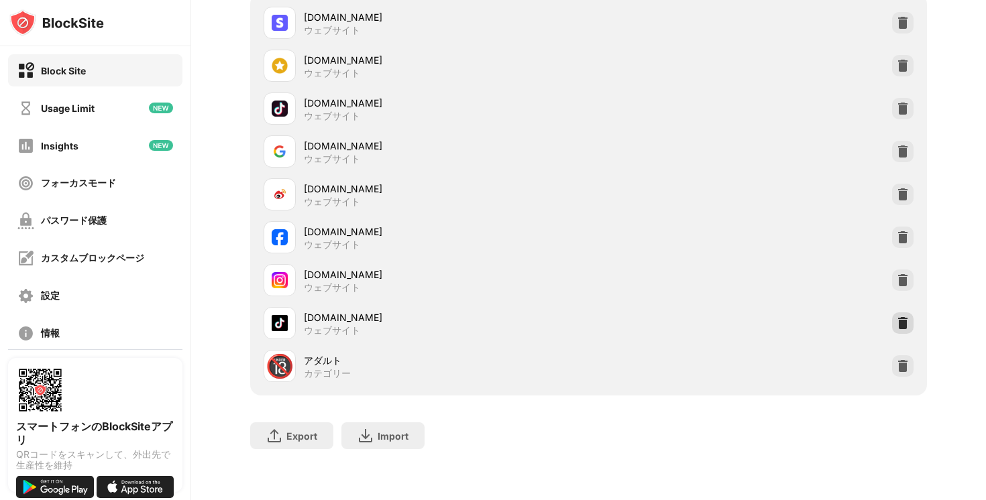
click at [902, 317] on img at bounding box center [902, 323] width 13 height 13
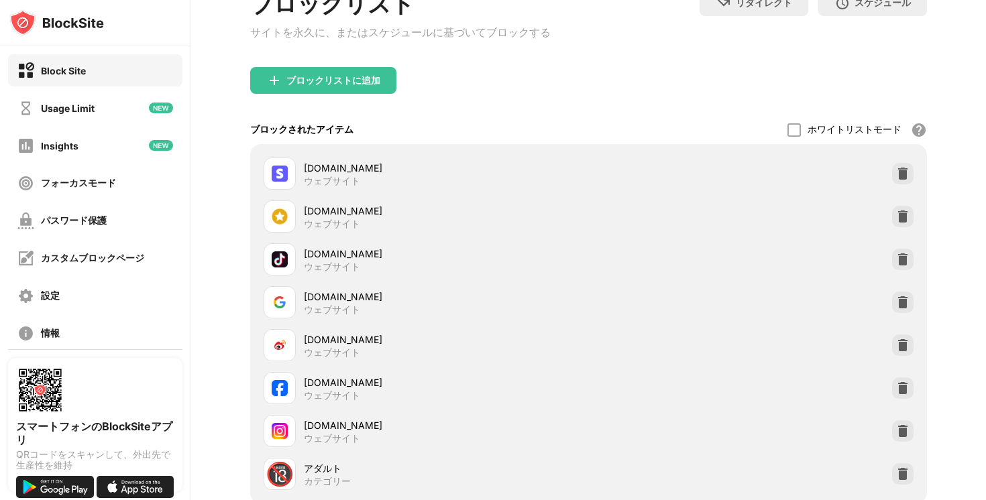
scroll to position [0, 0]
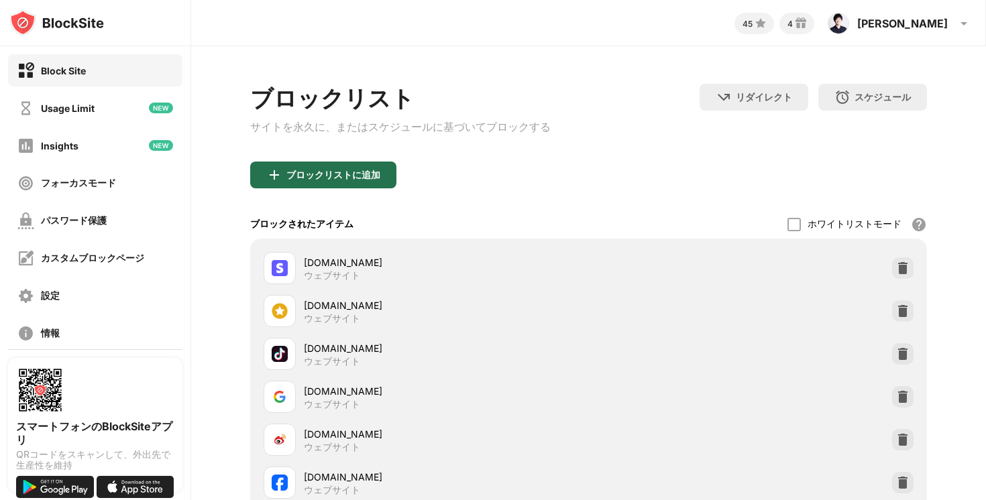
click at [346, 178] on div "ブロックリストに追加" at bounding box center [333, 175] width 94 height 11
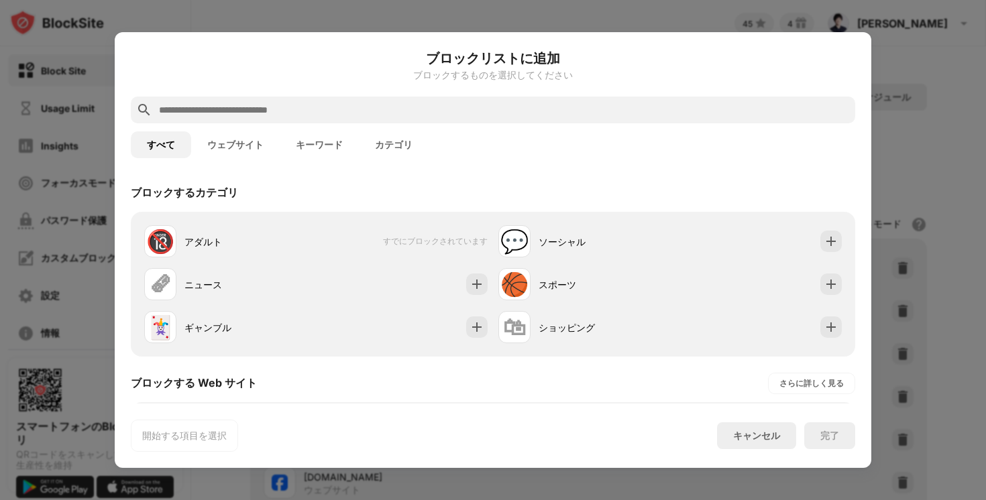
click at [359, 119] on div at bounding box center [493, 110] width 724 height 27
click at [362, 106] on input "text" at bounding box center [504, 110] width 692 height 16
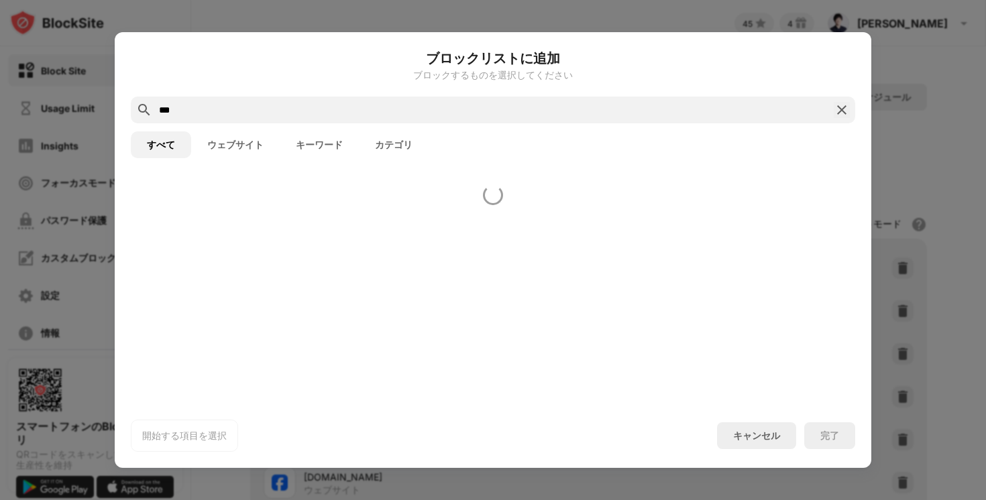
type input "*"
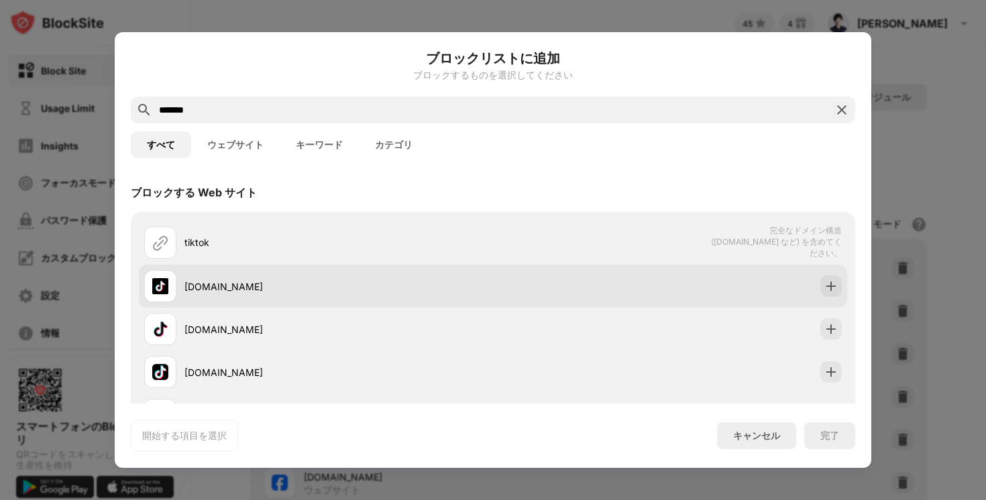
type input "******"
click at [830, 276] on div at bounding box center [830, 286] width 21 height 21
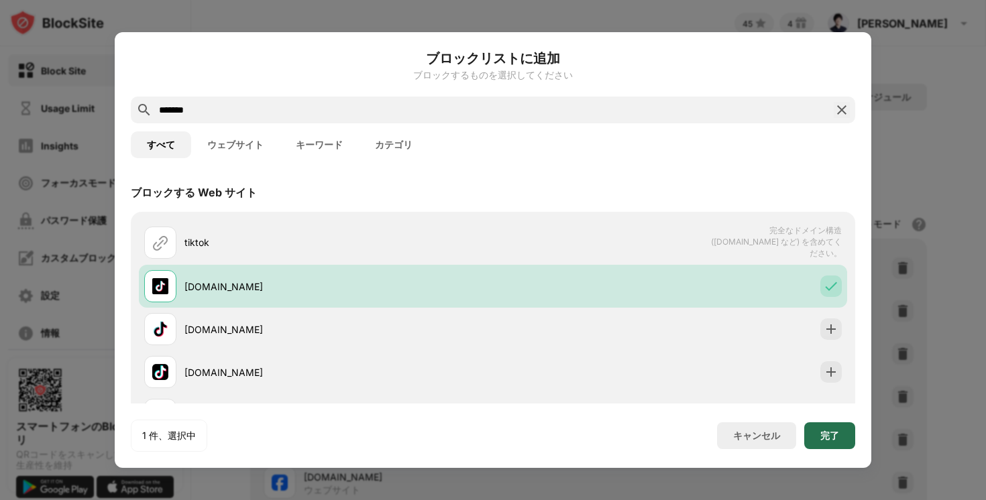
click at [821, 438] on div "完了" at bounding box center [829, 436] width 19 height 11
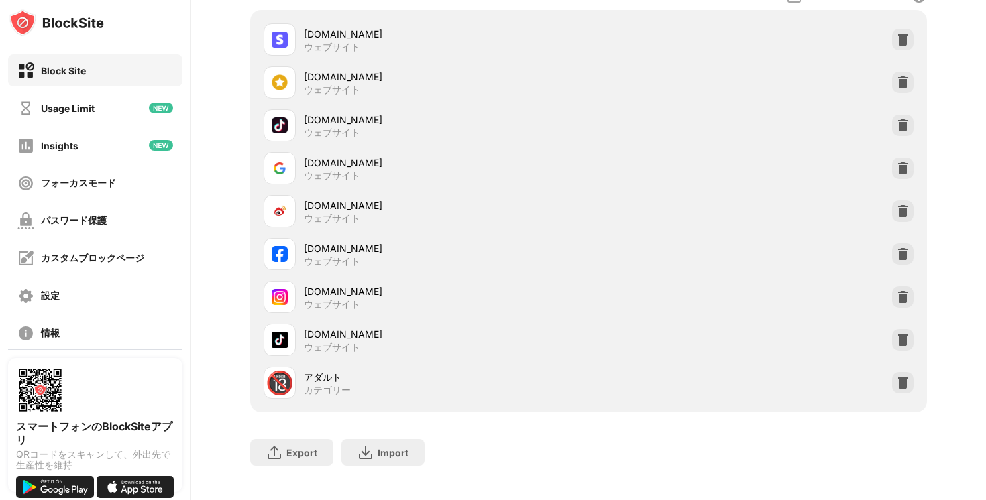
scroll to position [252, 0]
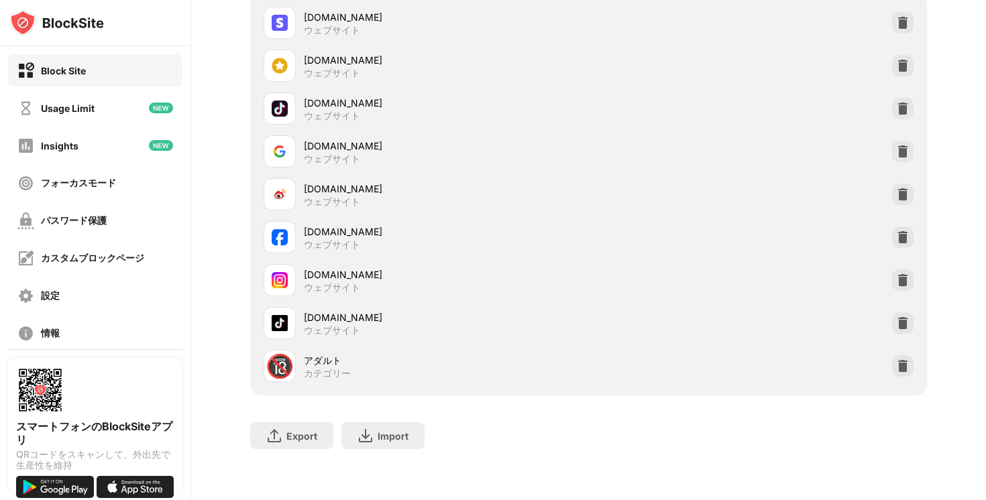
click at [904, 243] on img at bounding box center [902, 237] width 13 height 13
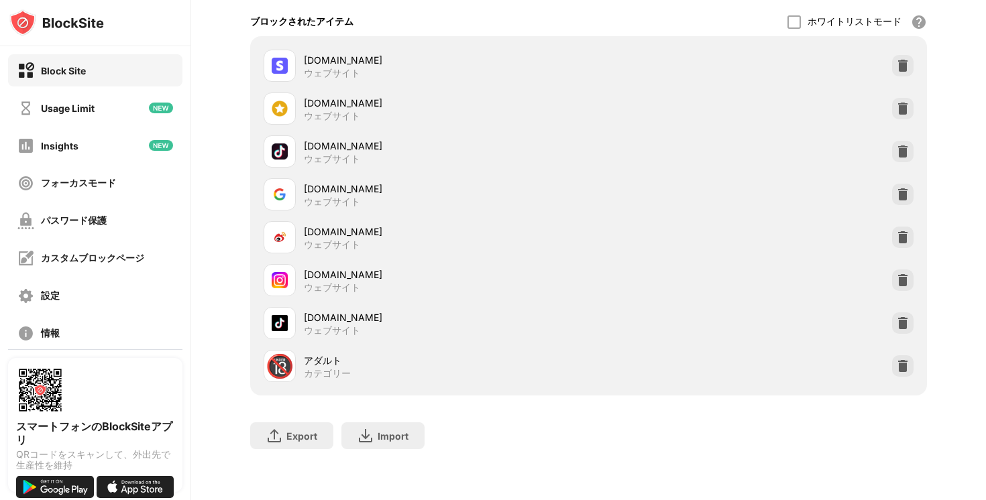
scroll to position [28, 0]
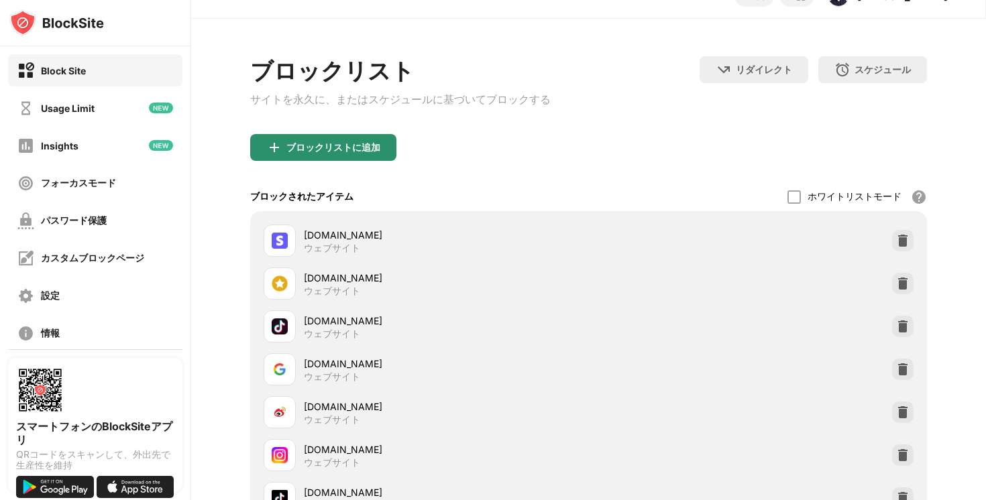
click at [347, 142] on div "ブロックリストに追加" at bounding box center [323, 147] width 146 height 27
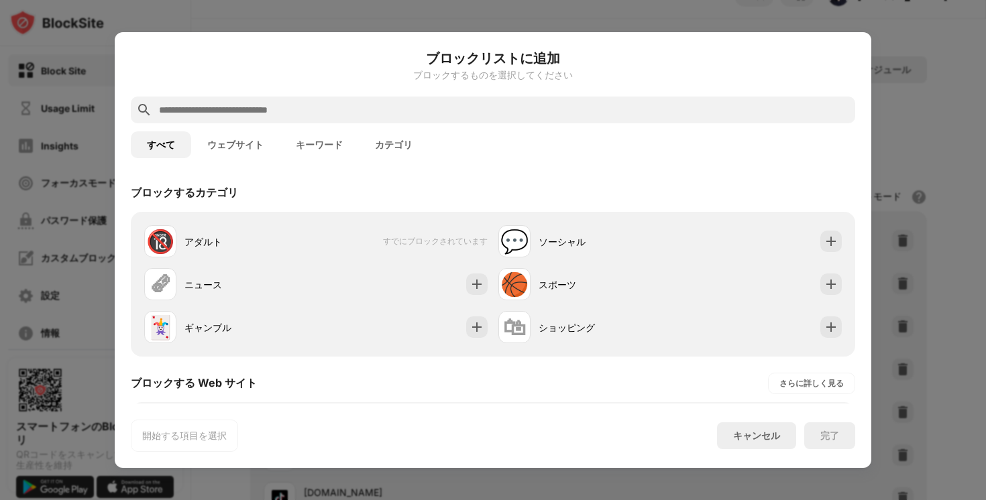
click at [331, 111] on input "text" at bounding box center [504, 110] width 692 height 16
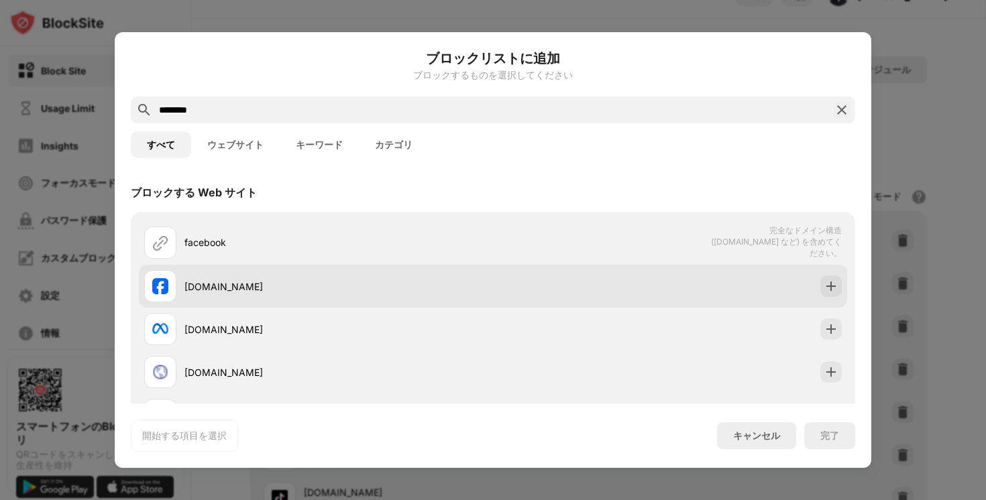
type input "********"
click at [830, 280] on img at bounding box center [830, 286] width 13 height 13
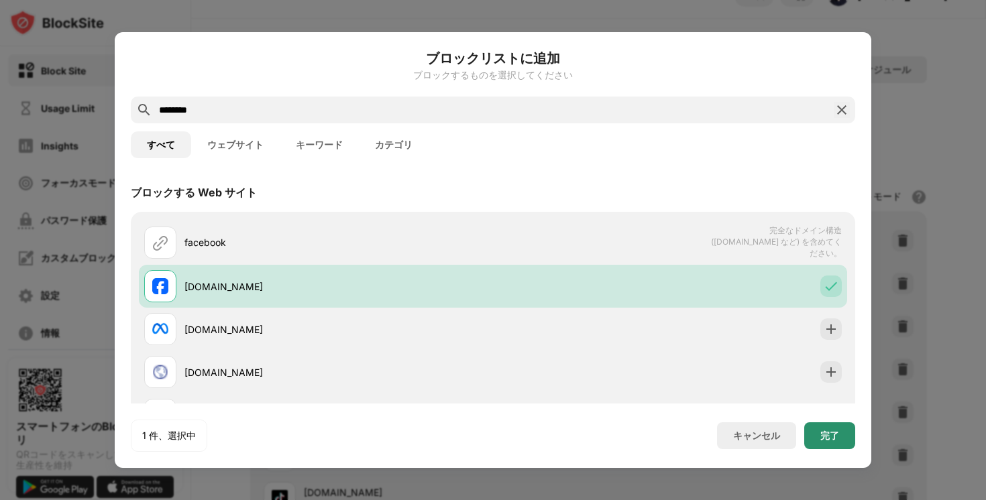
click at [828, 433] on div "完了" at bounding box center [829, 436] width 19 height 11
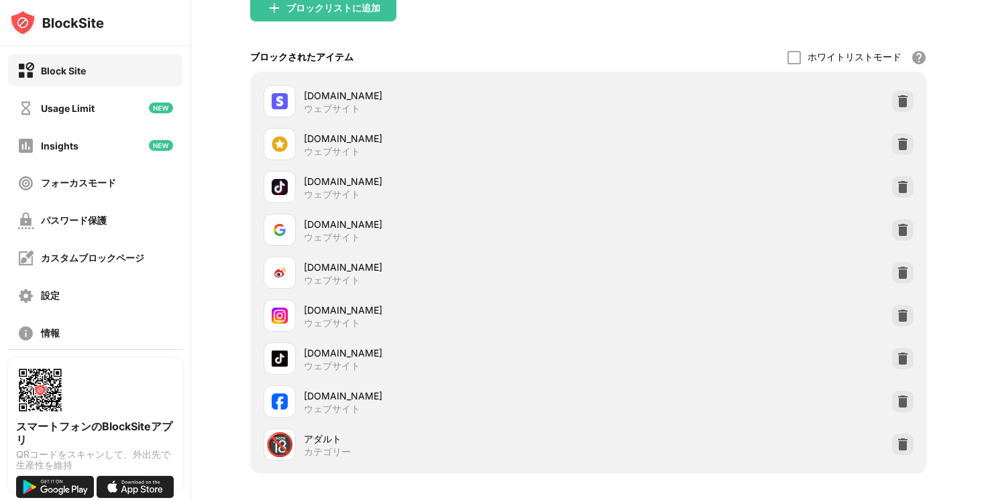
scroll to position [252, 0]
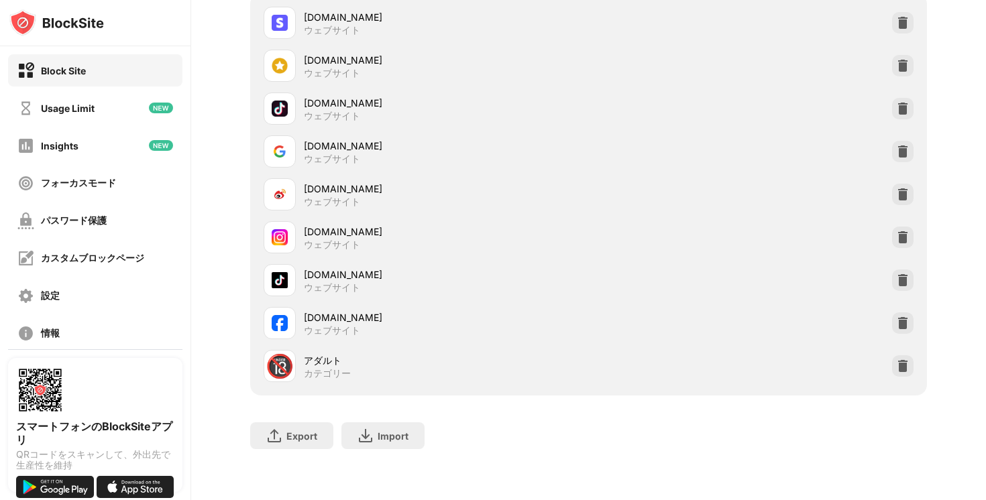
click at [914, 280] on div "[DOMAIN_NAME] ウェブサイト" at bounding box center [588, 280] width 661 height 43
click at [900, 280] on img at bounding box center [902, 280] width 13 height 13
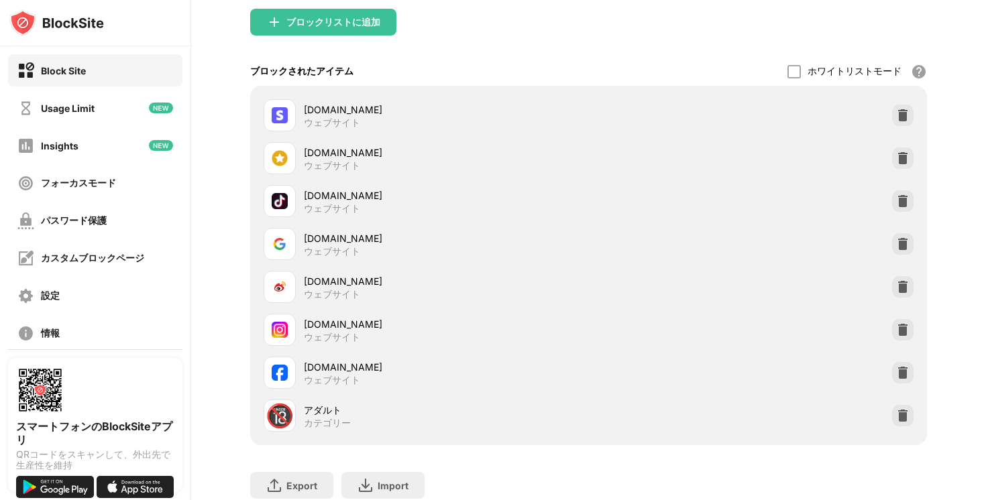
scroll to position [62, 0]
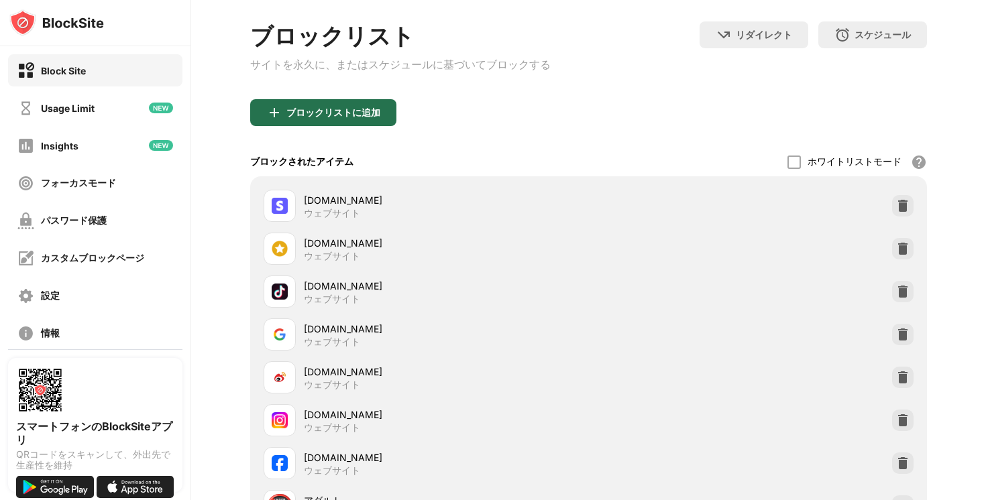
click at [320, 111] on div "ブロックリストに追加" at bounding box center [323, 112] width 146 height 27
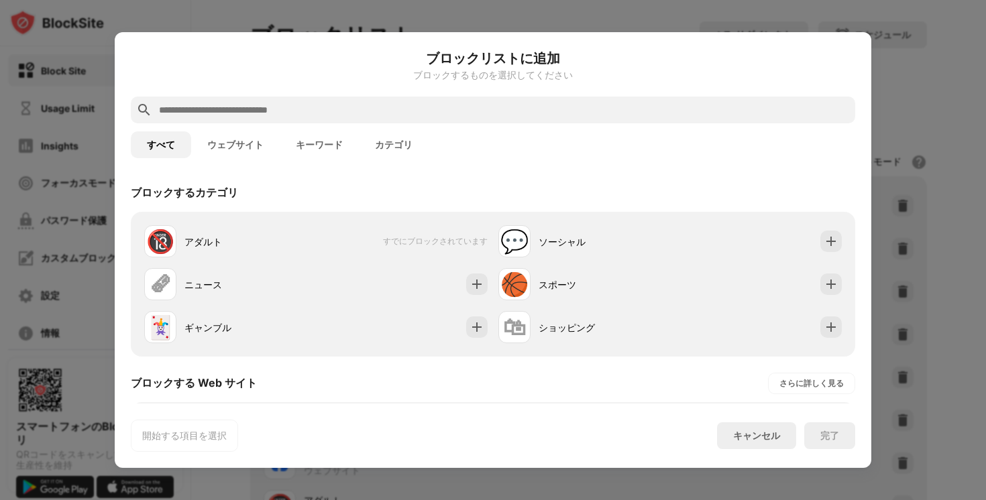
click at [344, 109] on input "text" at bounding box center [504, 110] width 692 height 16
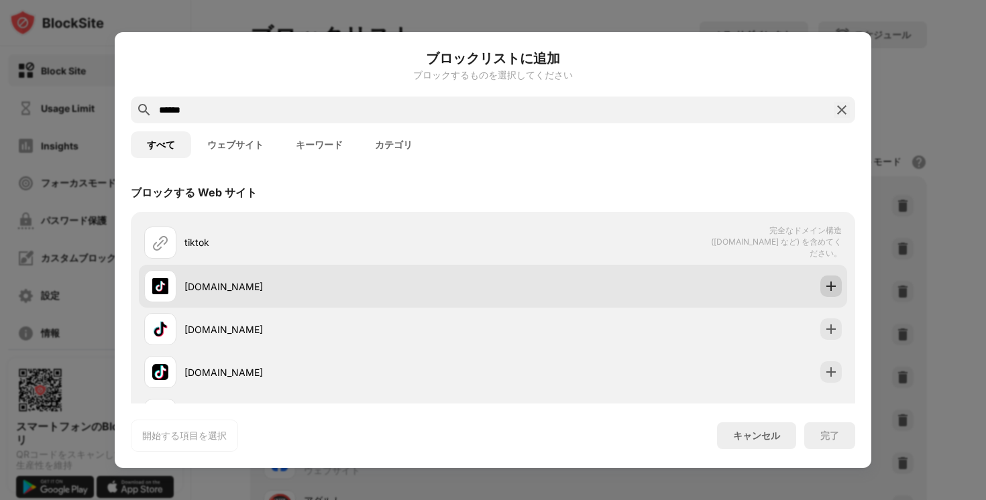
type input "******"
click at [829, 284] on img at bounding box center [830, 286] width 13 height 13
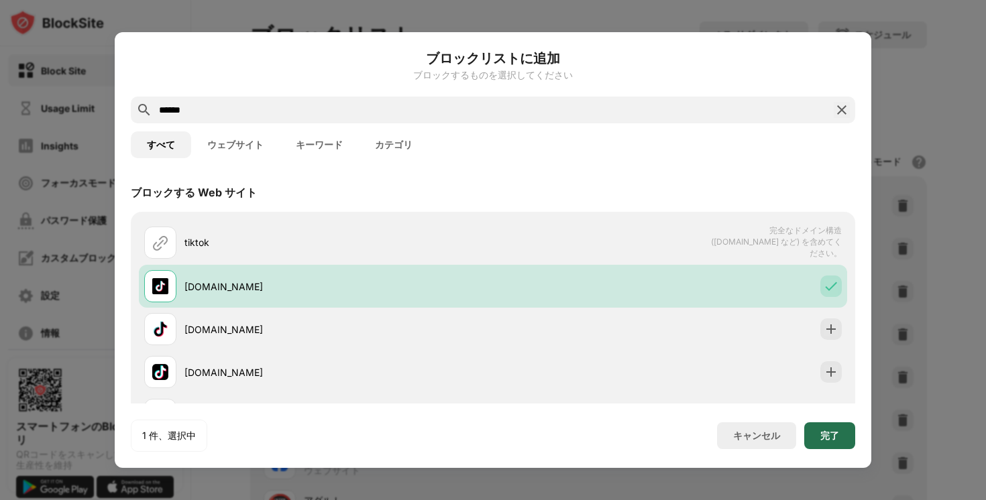
click at [838, 434] on div "完了" at bounding box center [829, 436] width 19 height 11
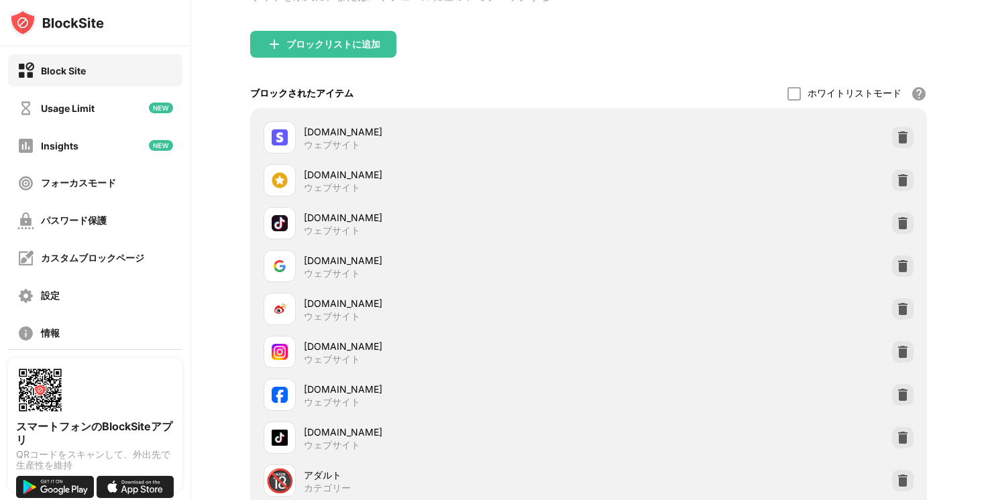
scroll to position [153, 0]
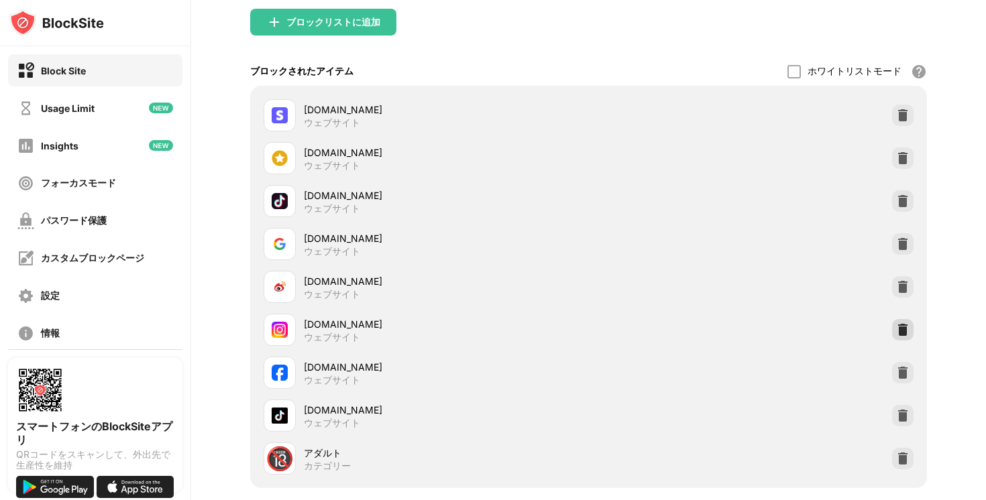
click at [906, 334] on img at bounding box center [902, 329] width 13 height 13
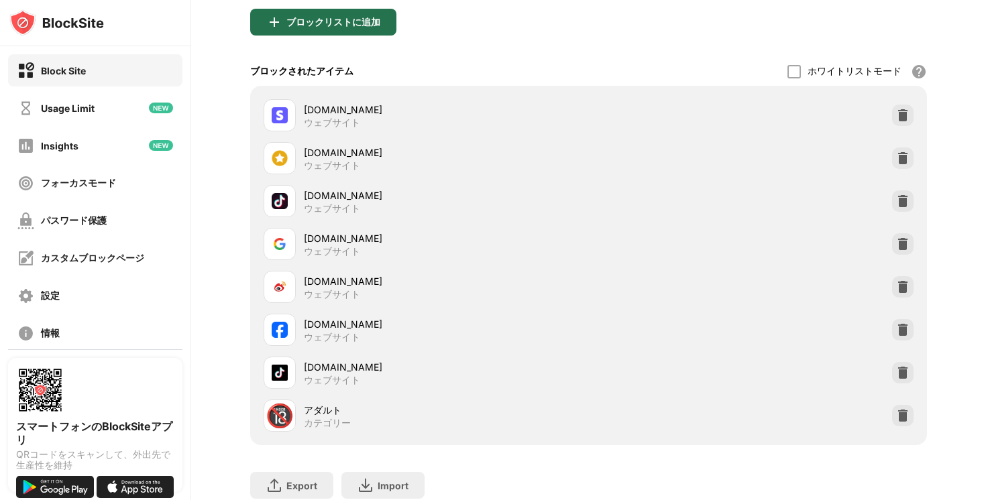
click at [307, 19] on div "ブロックリストに追加" at bounding box center [323, 22] width 146 height 27
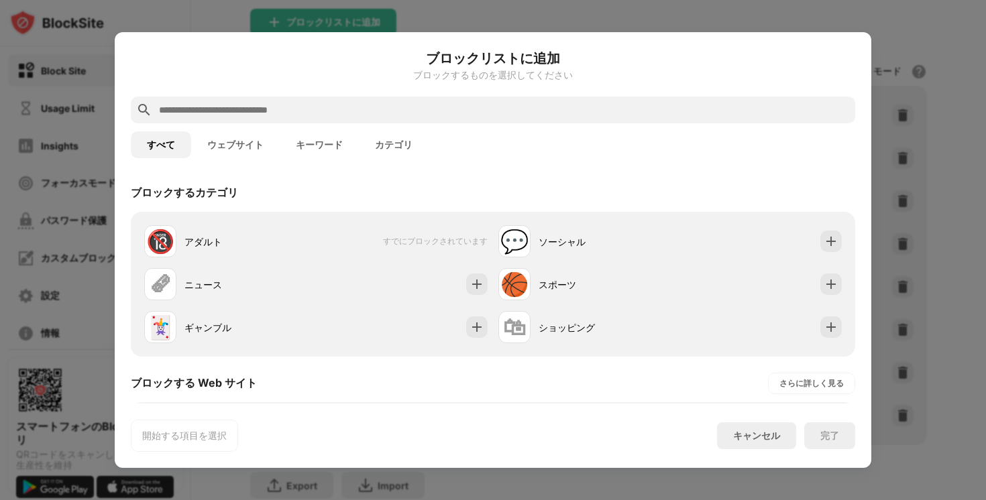
click at [386, 100] on div at bounding box center [493, 110] width 724 height 27
click at [367, 112] on input "text" at bounding box center [504, 110] width 692 height 16
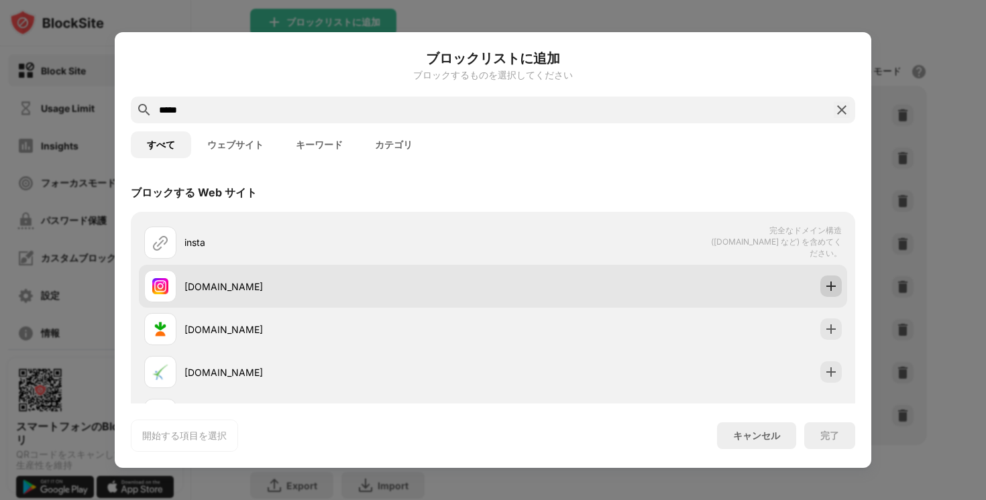
type input "*****"
click at [830, 280] on img at bounding box center [830, 286] width 13 height 13
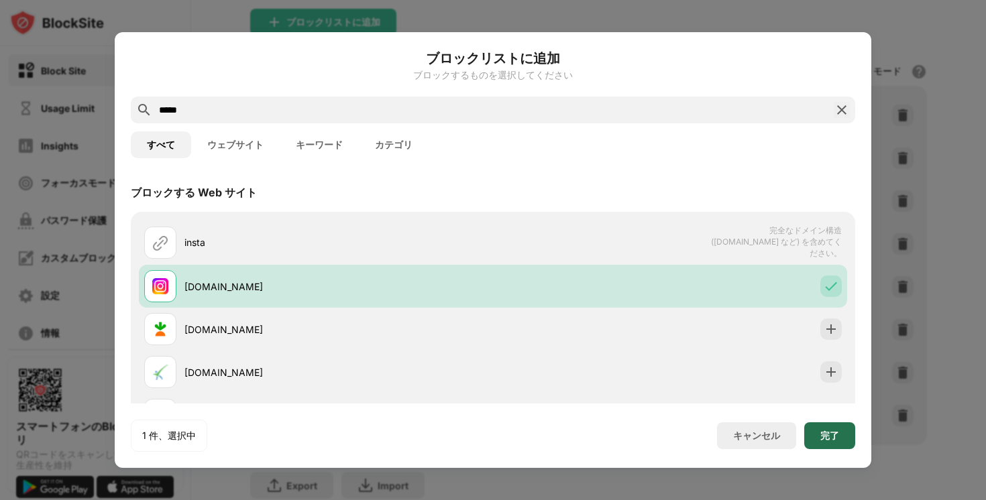
click at [815, 427] on div "完了" at bounding box center [829, 436] width 51 height 27
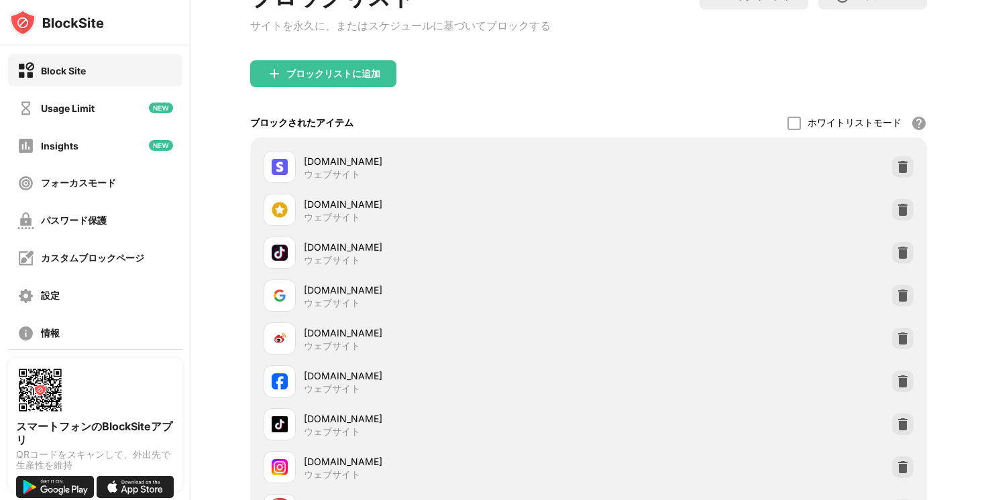
scroll to position [221, 0]
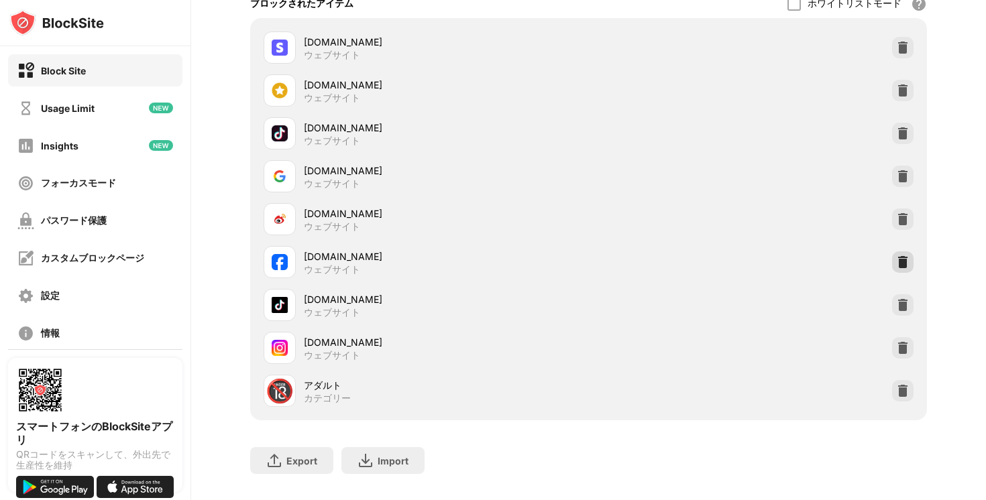
click at [903, 264] on img at bounding box center [902, 262] width 13 height 13
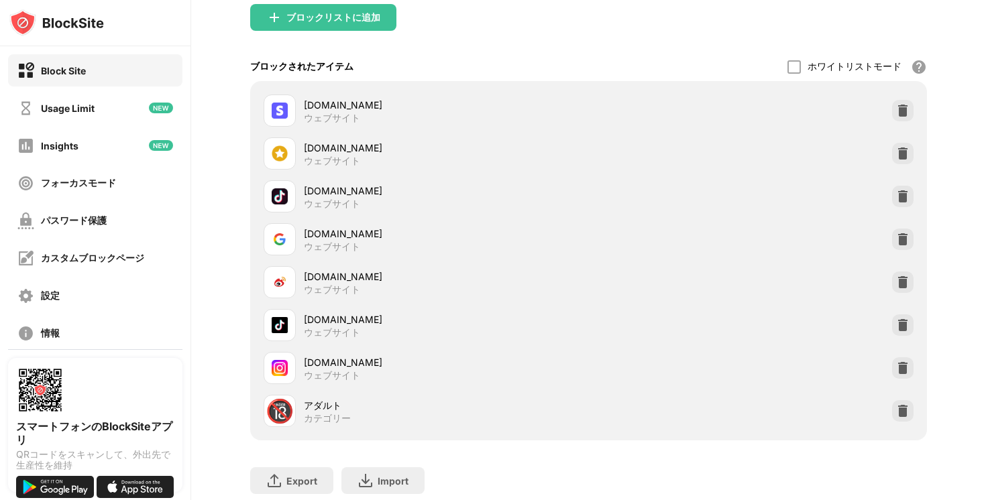
scroll to position [140, 0]
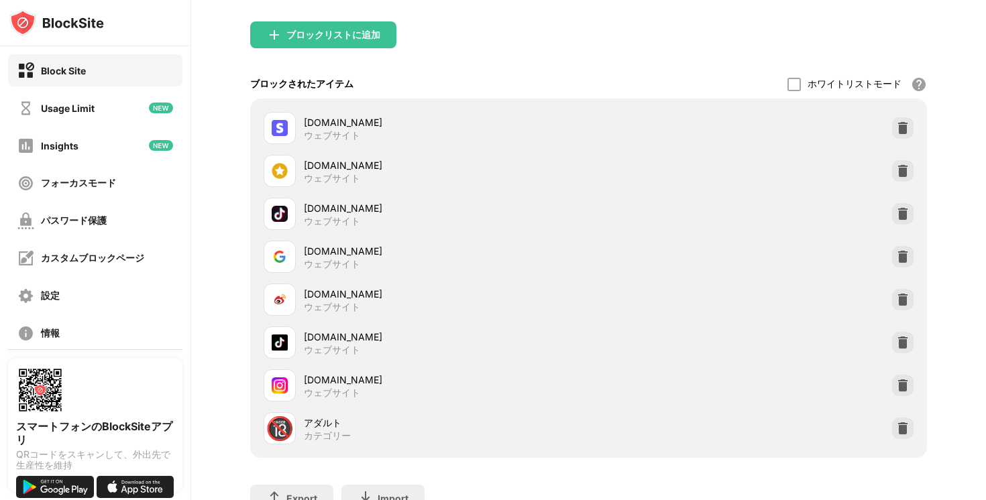
click at [325, 40] on div "ブロックリストに追加" at bounding box center [333, 35] width 94 height 11
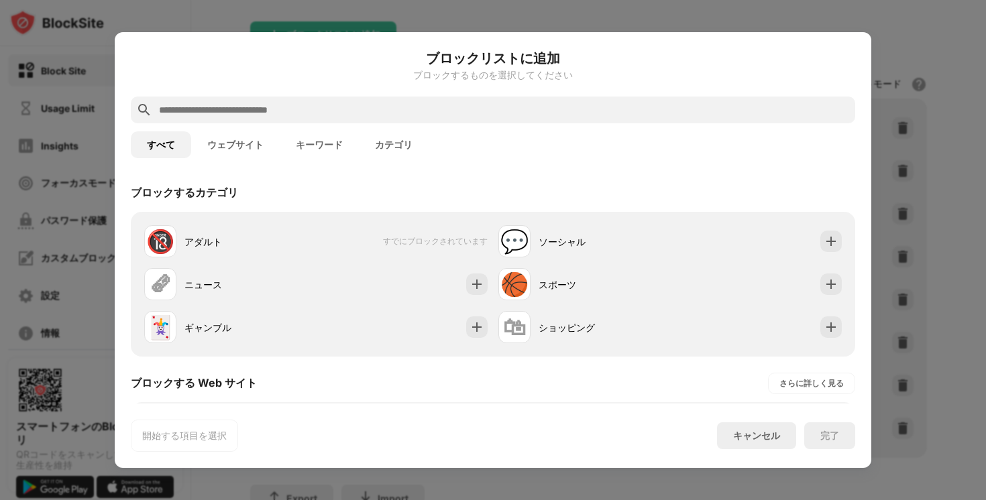
click at [281, 107] on input "text" at bounding box center [504, 110] width 692 height 16
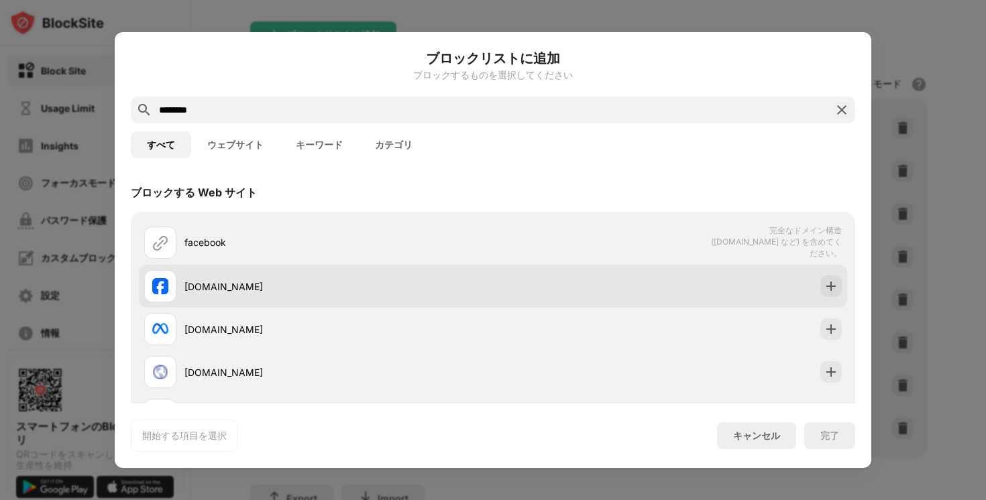
type input "********"
click at [820, 282] on div at bounding box center [830, 286] width 21 height 21
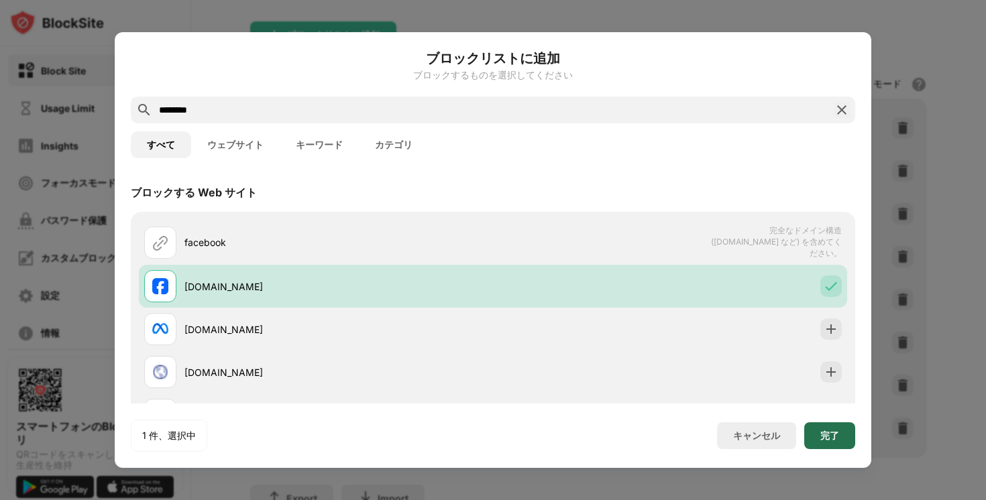
click at [834, 447] on div "完了" at bounding box center [829, 436] width 51 height 27
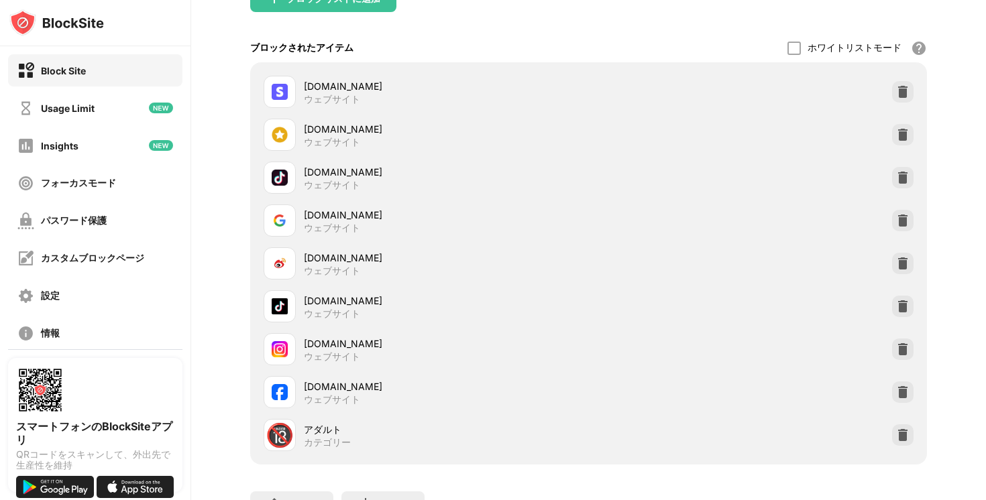
scroll to position [177, 0]
click at [909, 272] on div at bounding box center [902, 262] width 21 height 21
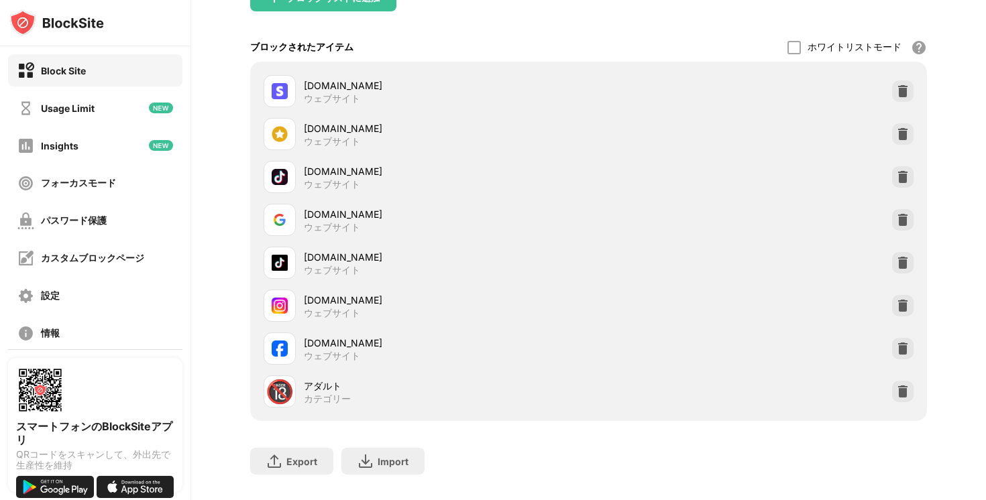
scroll to position [130, 0]
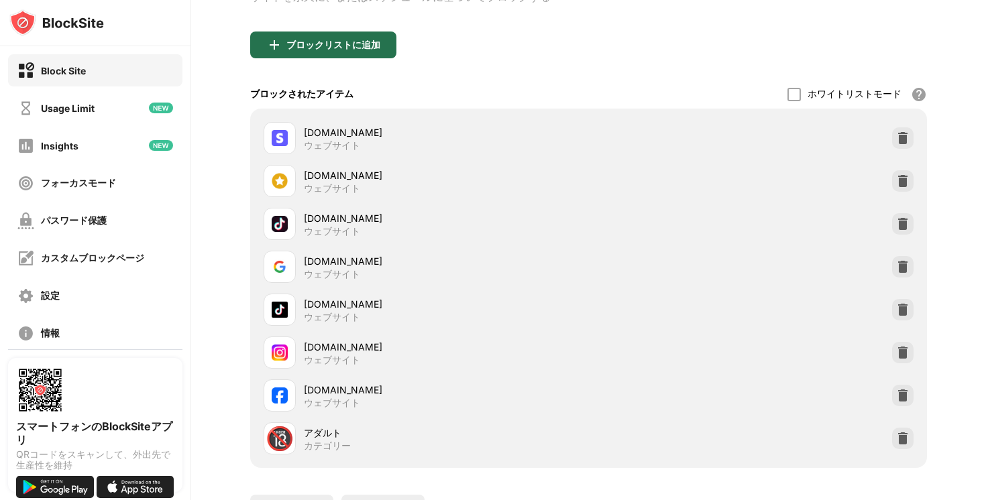
click at [344, 58] on div "ブロックリストに追加" at bounding box center [323, 45] width 146 height 27
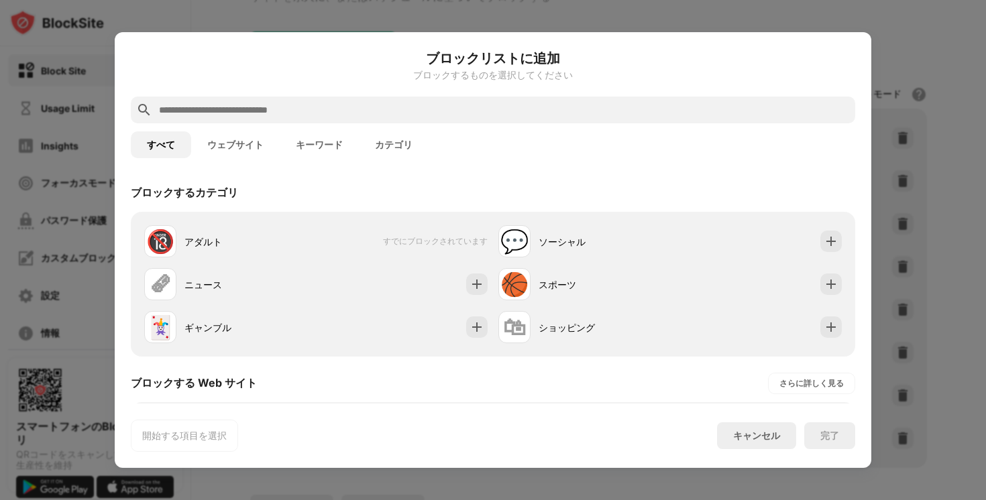
click at [310, 105] on input "text" at bounding box center [504, 110] width 692 height 16
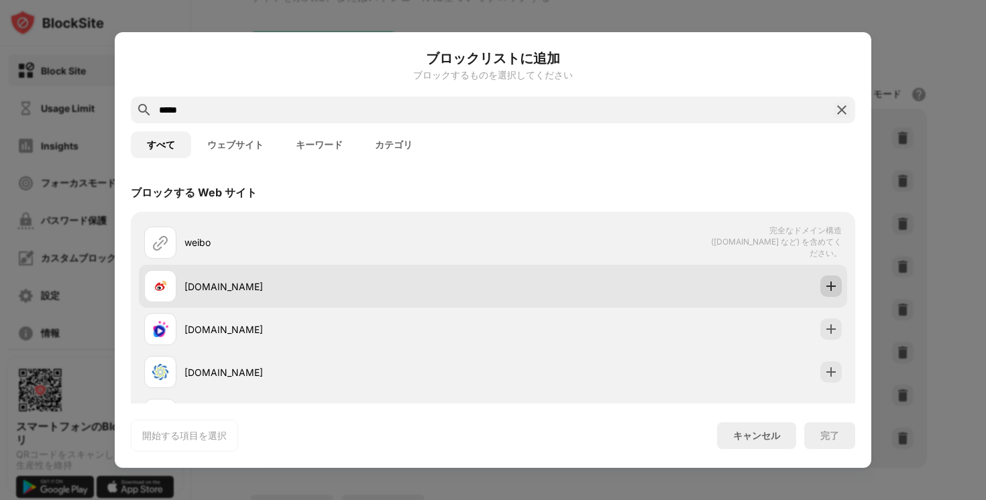
type input "*****"
click at [834, 282] on img at bounding box center [830, 286] width 13 height 13
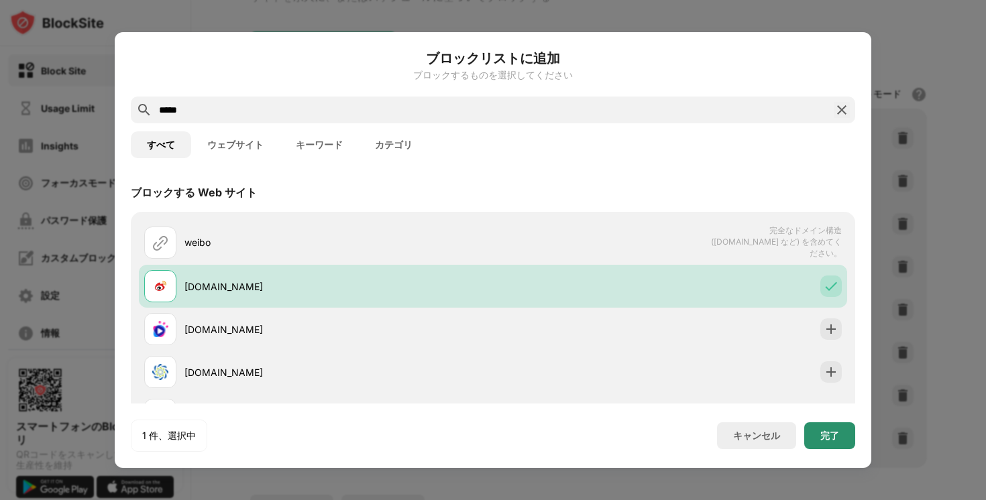
click at [824, 428] on div "完了" at bounding box center [829, 436] width 51 height 27
